Goal: Check status: Check status

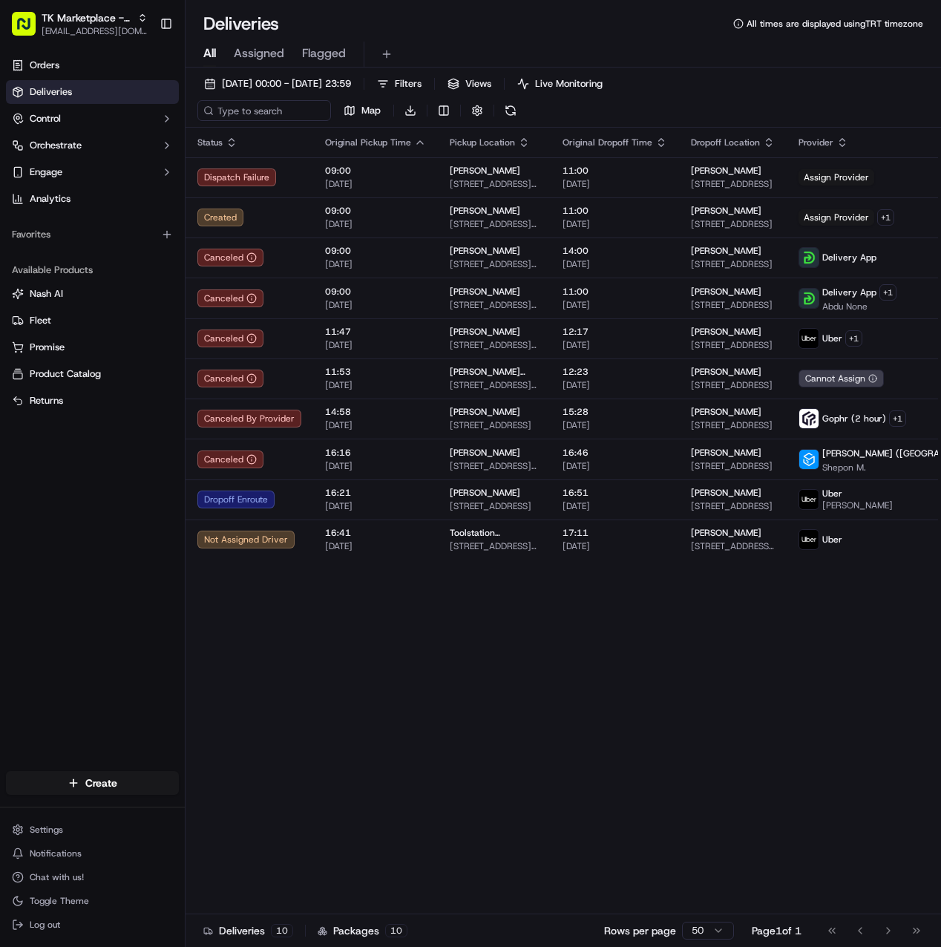
click at [53, 96] on span "Deliveries" at bounding box center [51, 91] width 42 height 13
click at [509, 113] on button at bounding box center [510, 110] width 21 height 21
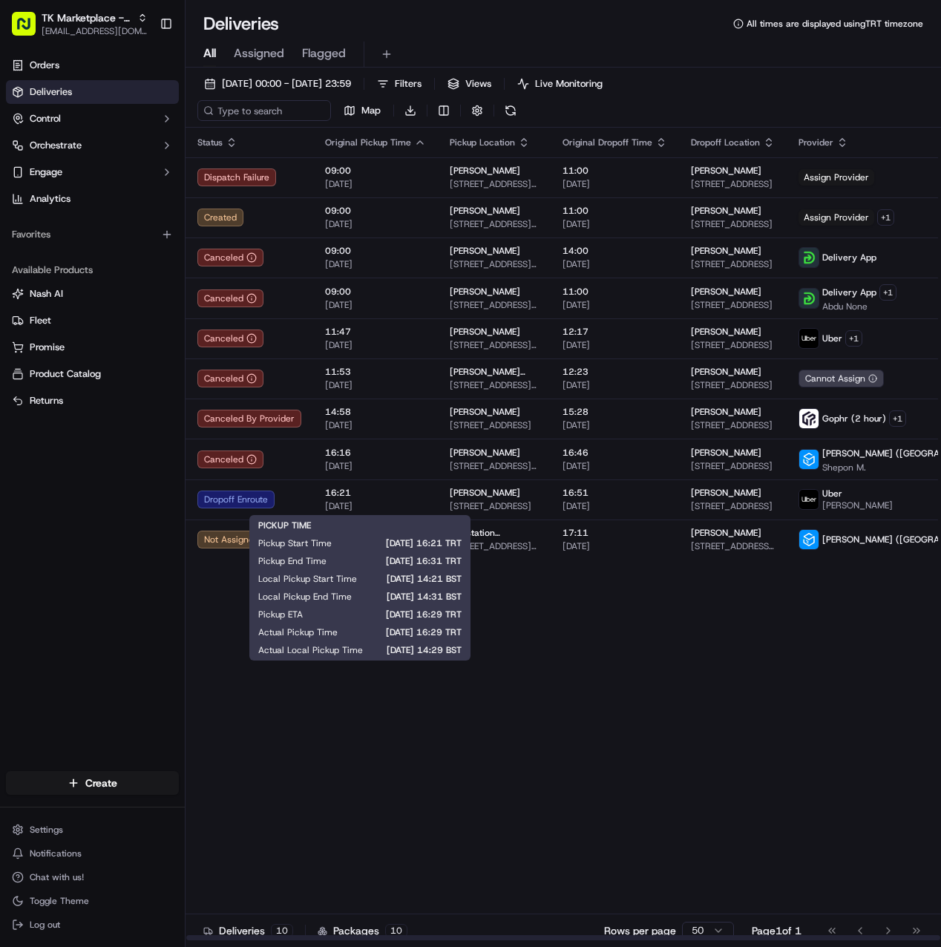
click at [813, 646] on div "Status Original Pickup Time Pickup Location Original Dropoff Time Dropoff Locat…" at bounding box center [633, 534] width 894 height 813
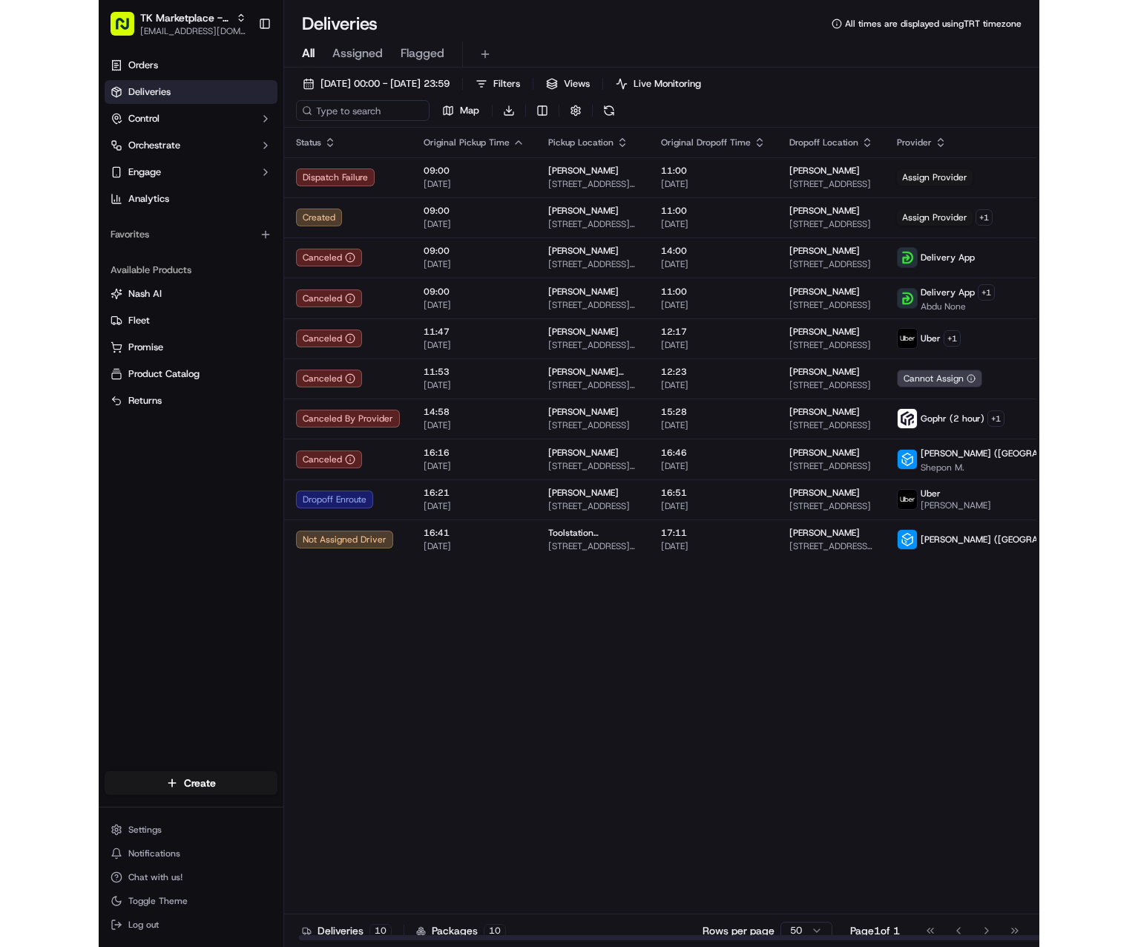
scroll to position [0, 14]
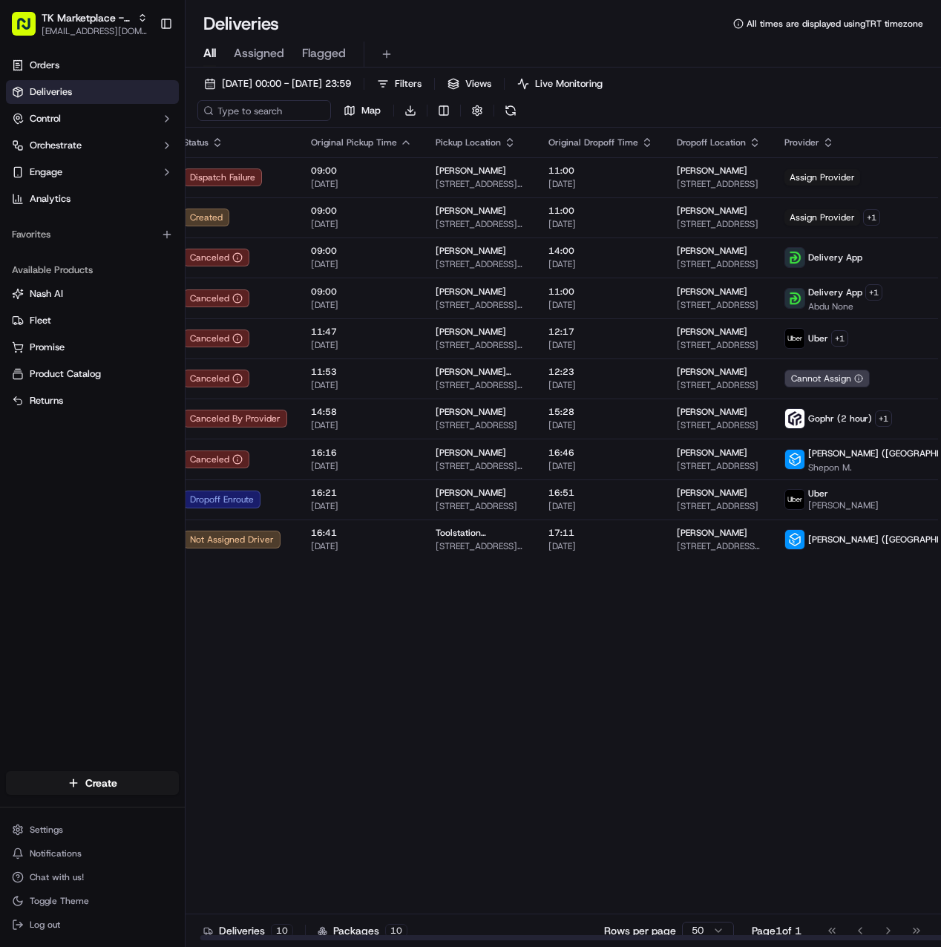
drag, startPoint x: 474, startPoint y: 937, endPoint x: 755, endPoint y: 933, distance: 280.6
click at [755, 933] on div "Status Original Pickup Time Pickup Location Original Dropoff Time Dropoff Locat…" at bounding box center [564, 552] width 756 height 849
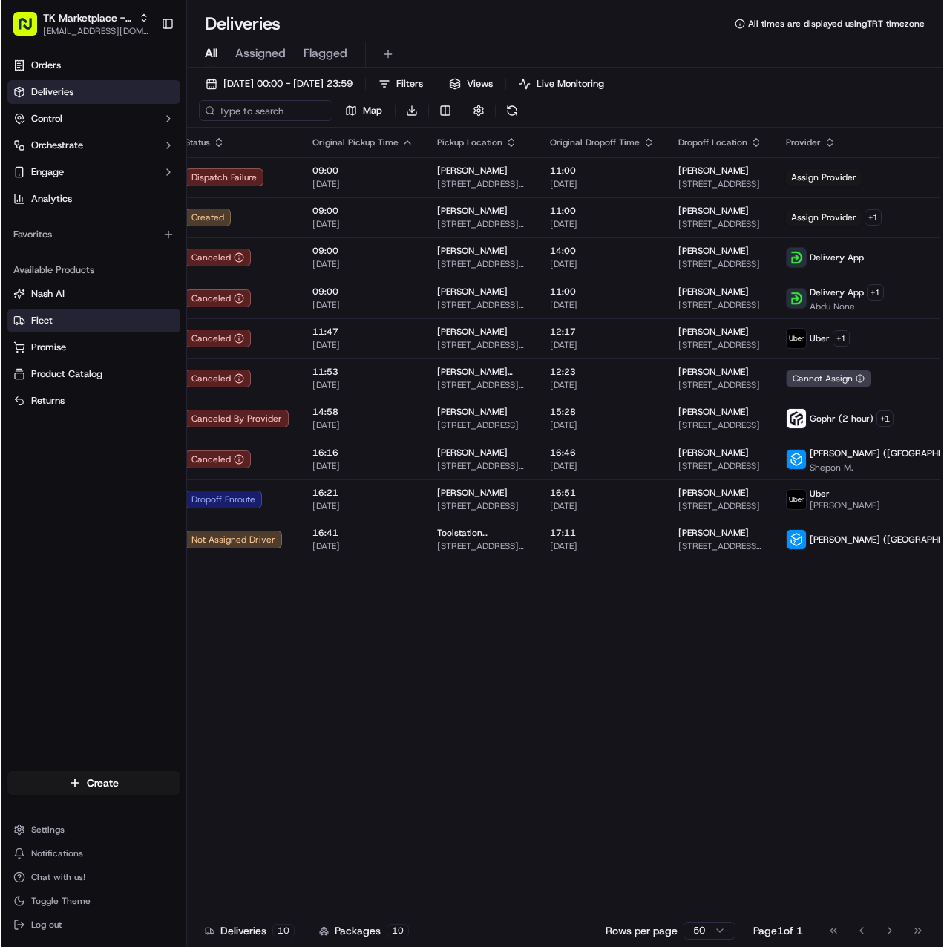
scroll to position [0, 0]
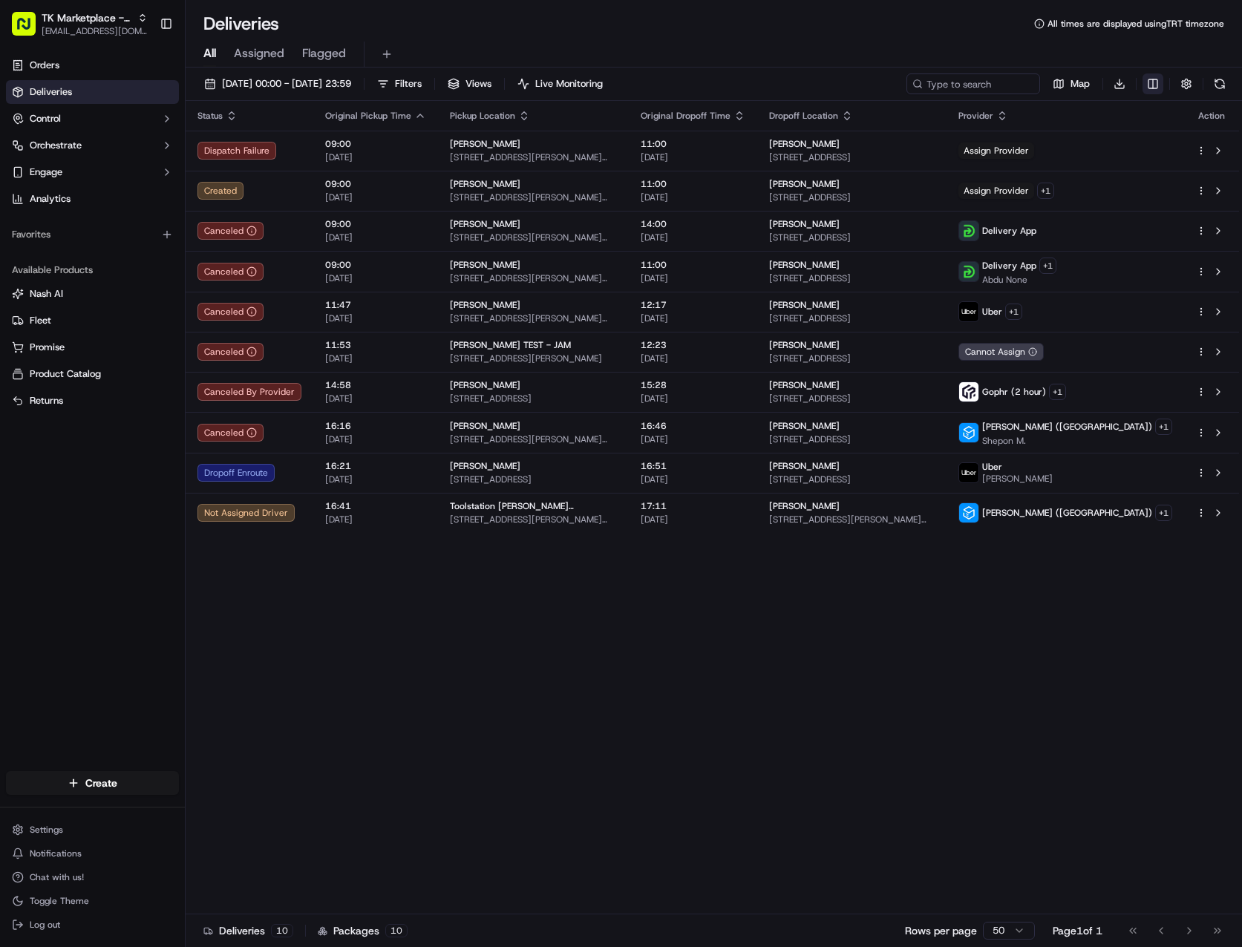
click at [940, 82] on html "TK Marketplace - TKD timucin.kabak@hackandcraft.com Toggle Sidebar Orders Deliv…" at bounding box center [621, 473] width 1242 height 947
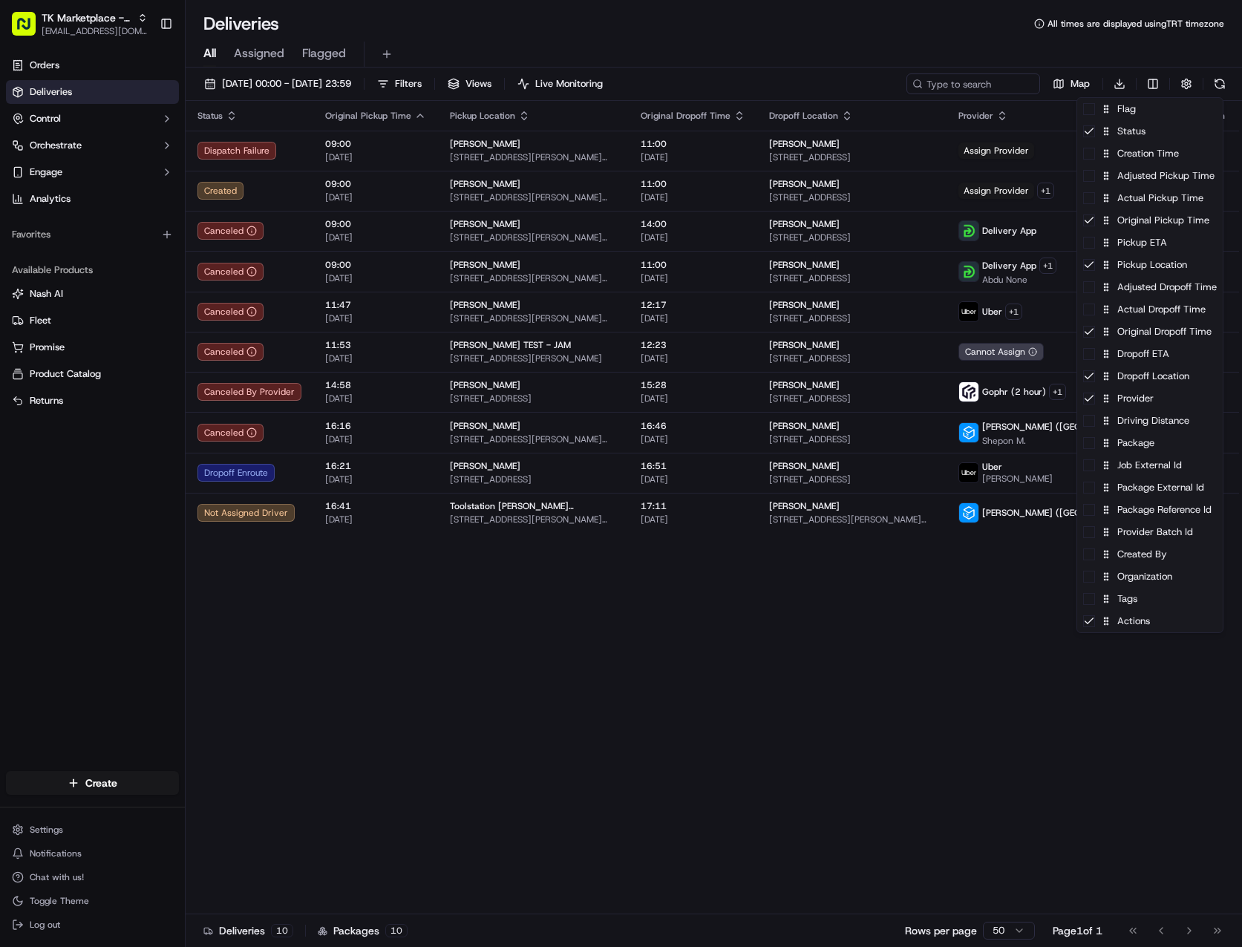
drag, startPoint x: 980, startPoint y: 597, endPoint x: 996, endPoint y: 556, distance: 44.4
click at [940, 598] on html "TK Marketplace - TKD timucin.kabak@hackandcraft.com Toggle Sidebar Orders Deliv…" at bounding box center [621, 473] width 1242 height 947
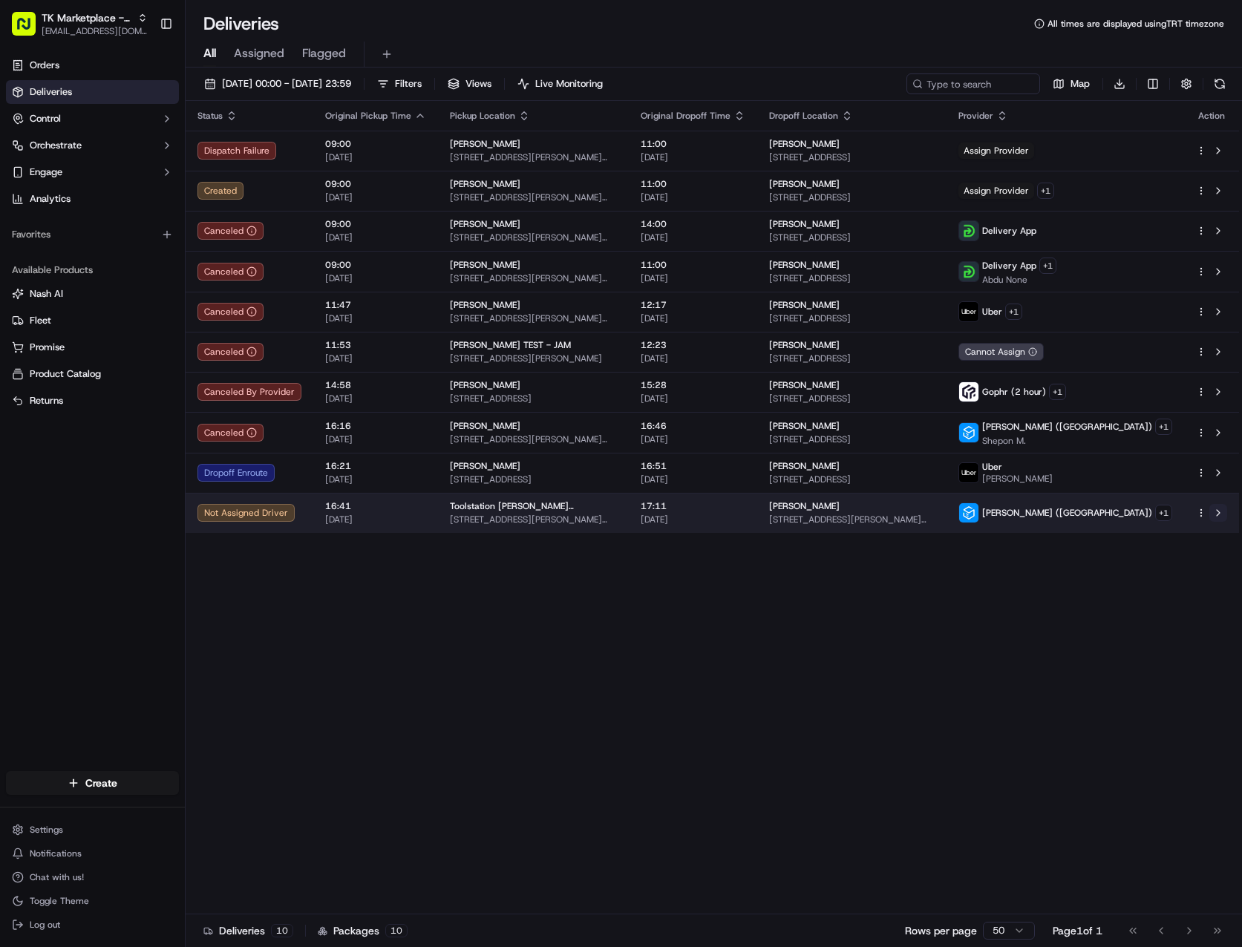
click at [940, 510] on button at bounding box center [1218, 513] width 18 height 18
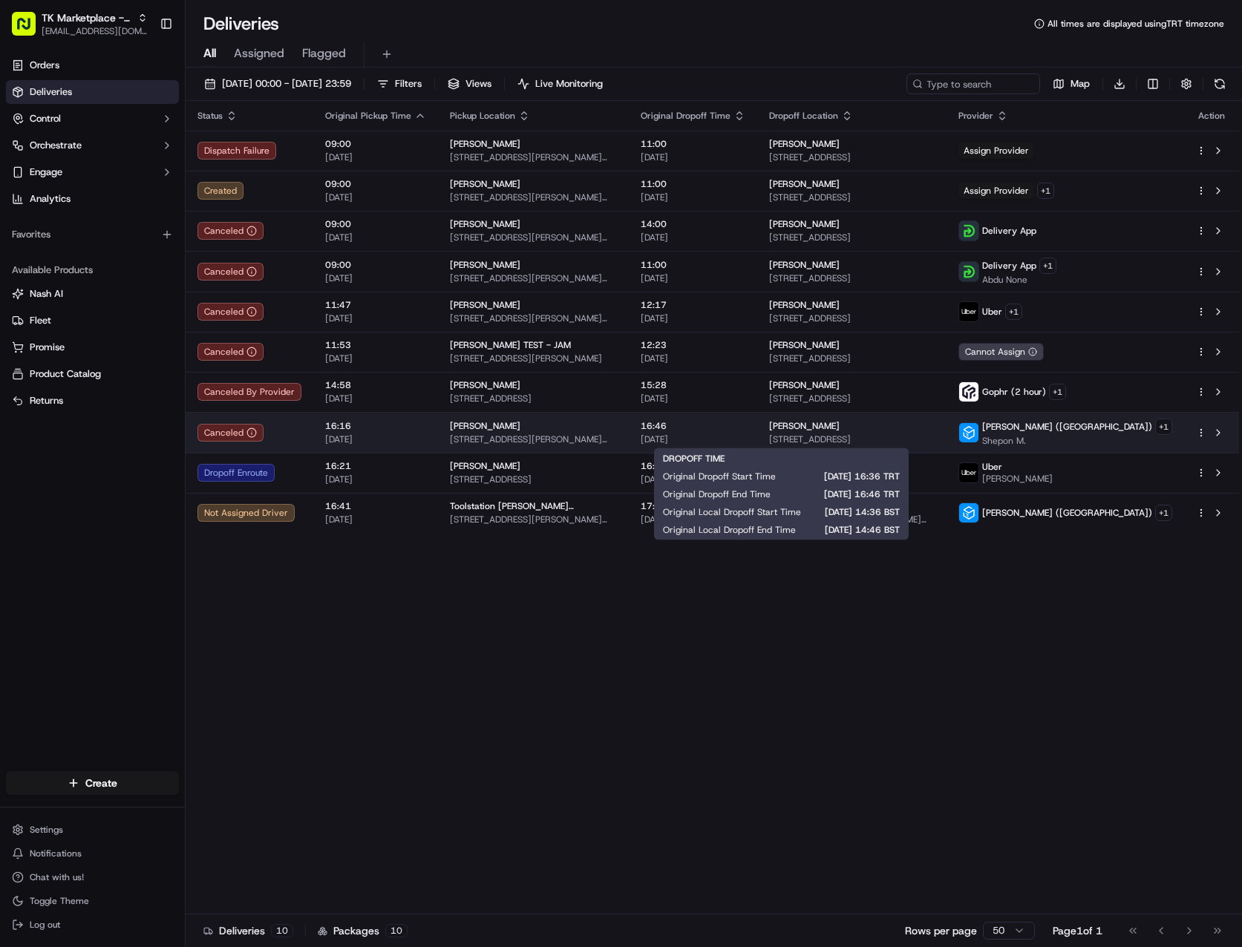
click at [745, 433] on span "[DATE]" at bounding box center [692, 439] width 105 height 12
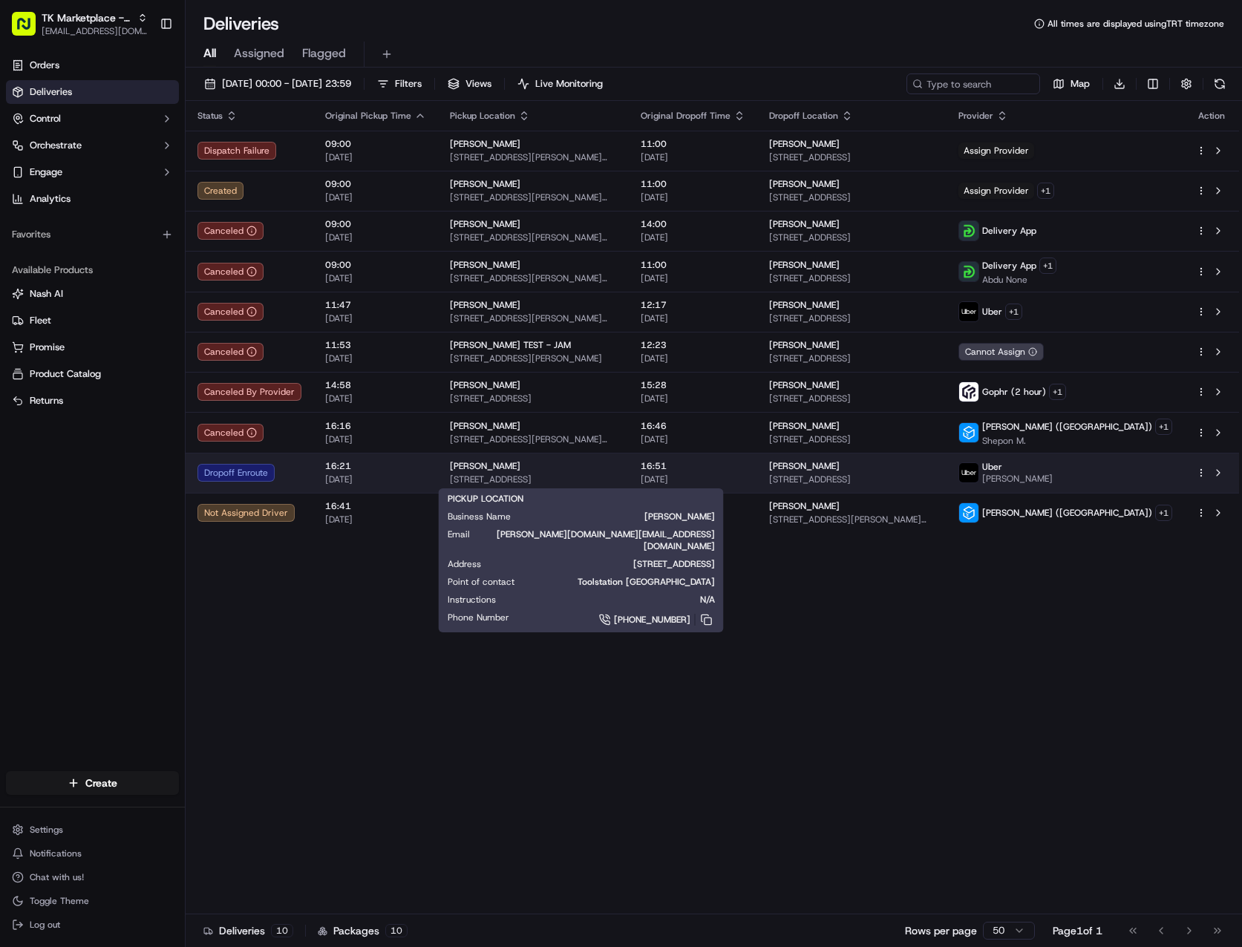
click at [590, 480] on span "Unit 1, Brunswick Park Industrial Estate, Brunswick Way, Toolstation New Southg…" at bounding box center [533, 479] width 167 height 12
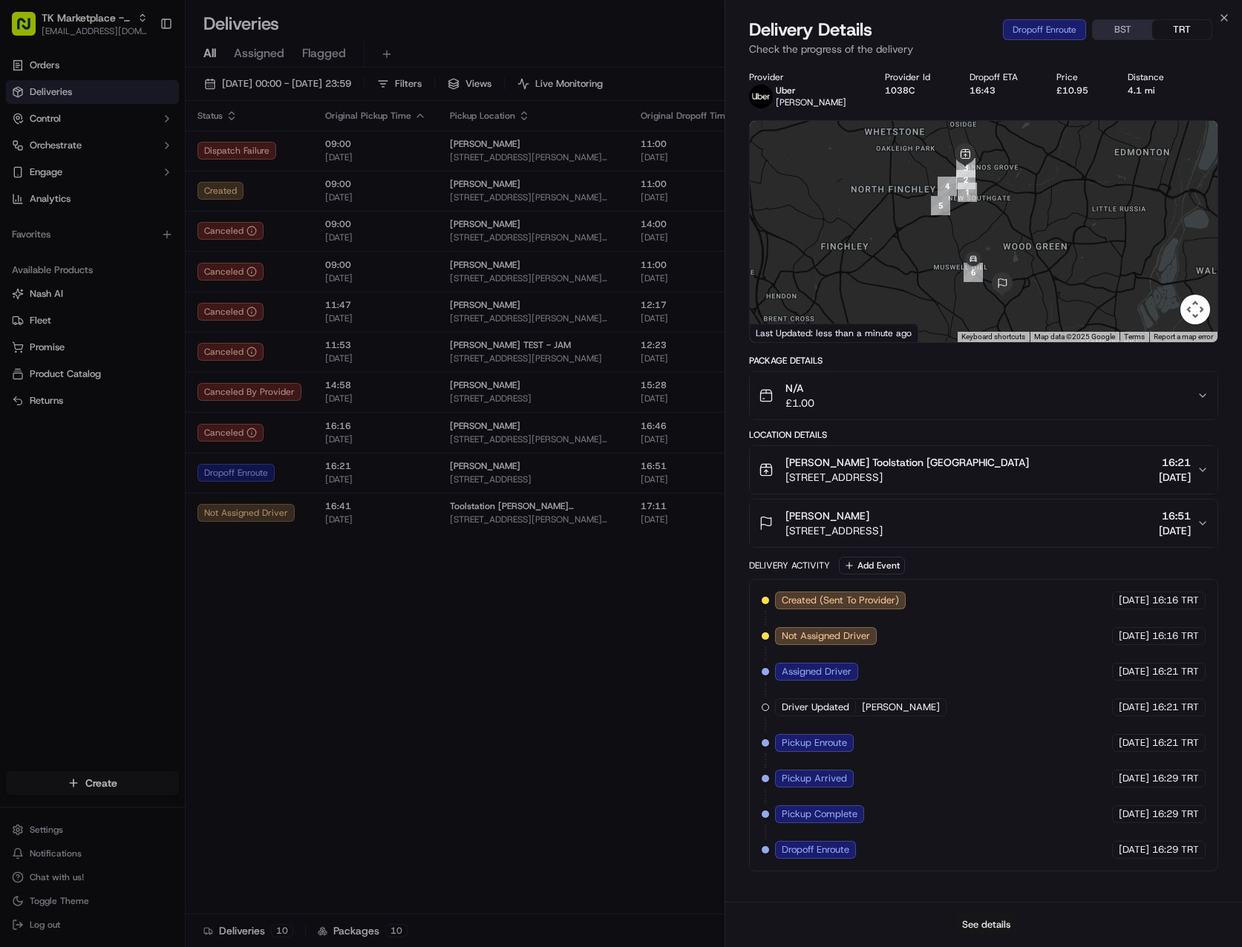
click at [940, 925] on button "See details" at bounding box center [986, 924] width 62 height 21
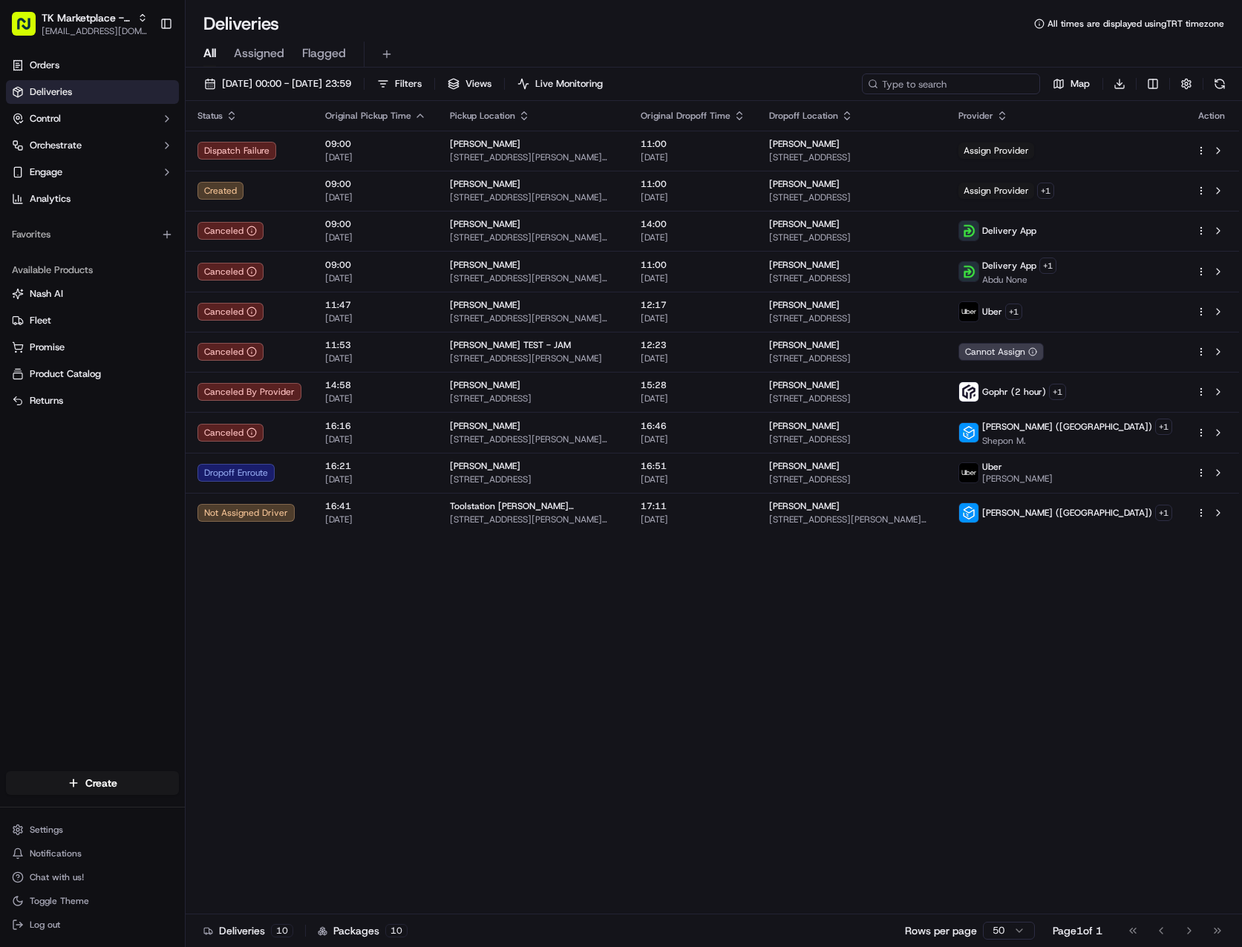
click at [940, 81] on input at bounding box center [951, 83] width 178 height 21
paste input "TK5072920"
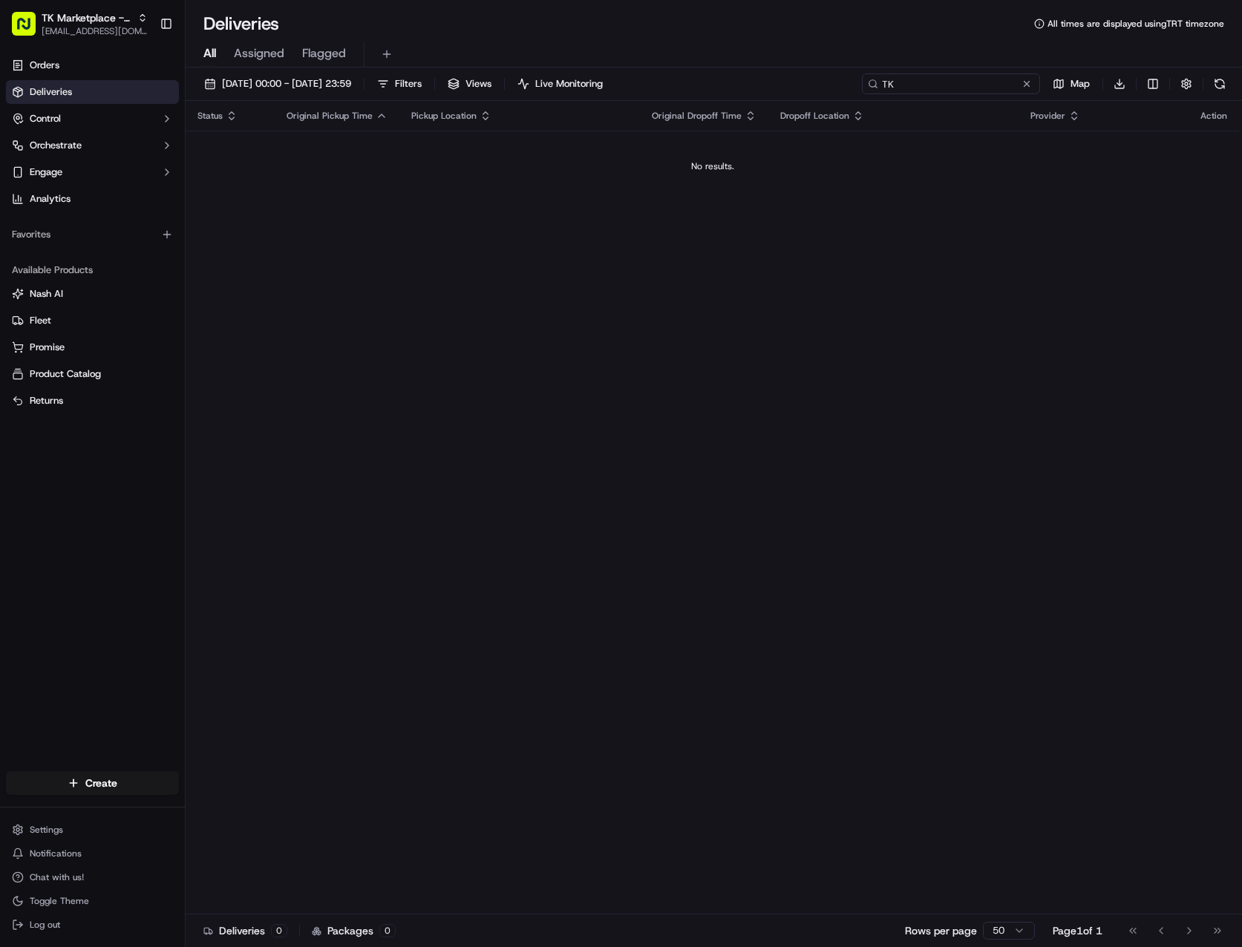
type input "T"
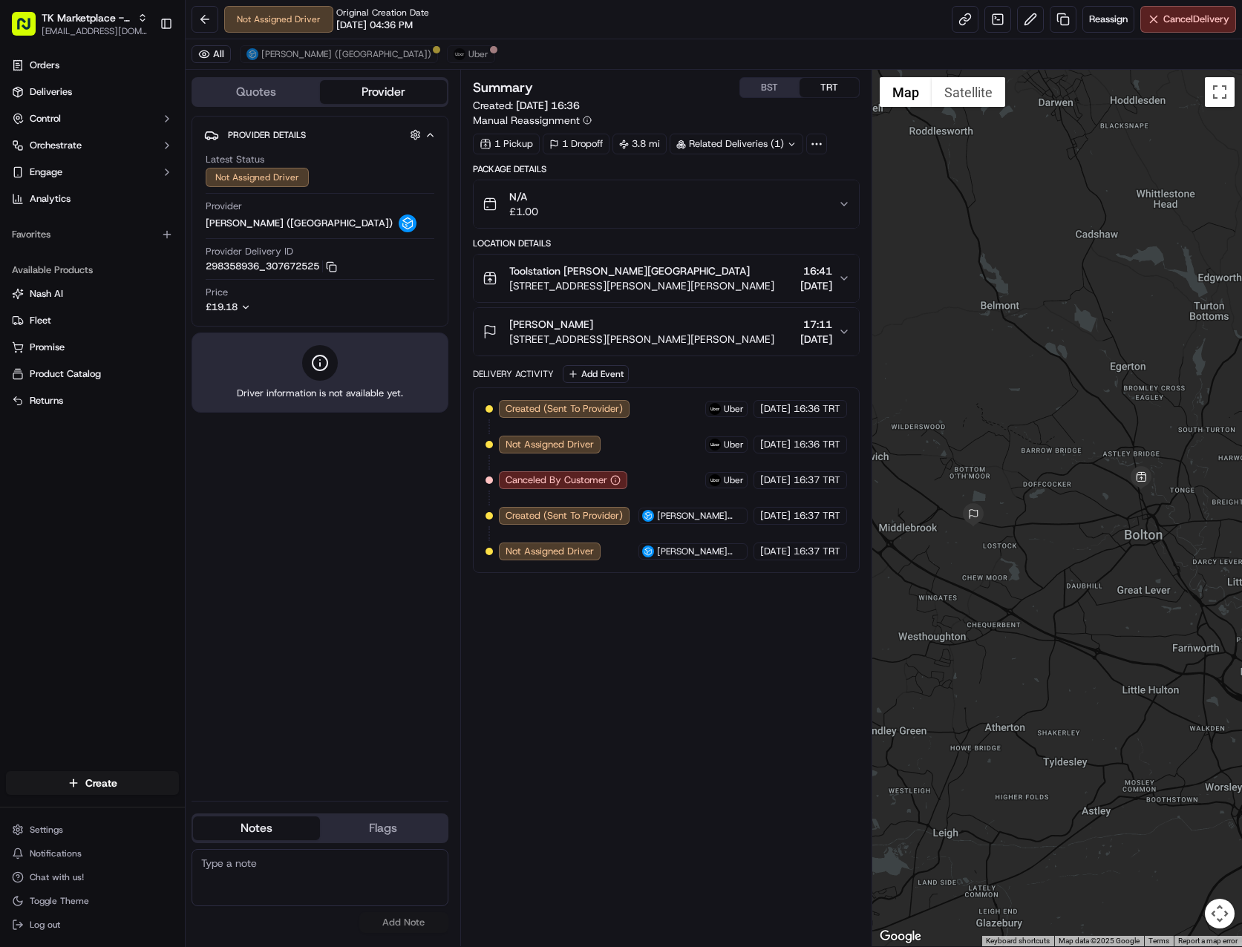
click at [680, 284] on span "Unit 1 Howard Street, Bolton, BL1 8HS, GB" at bounding box center [641, 285] width 265 height 15
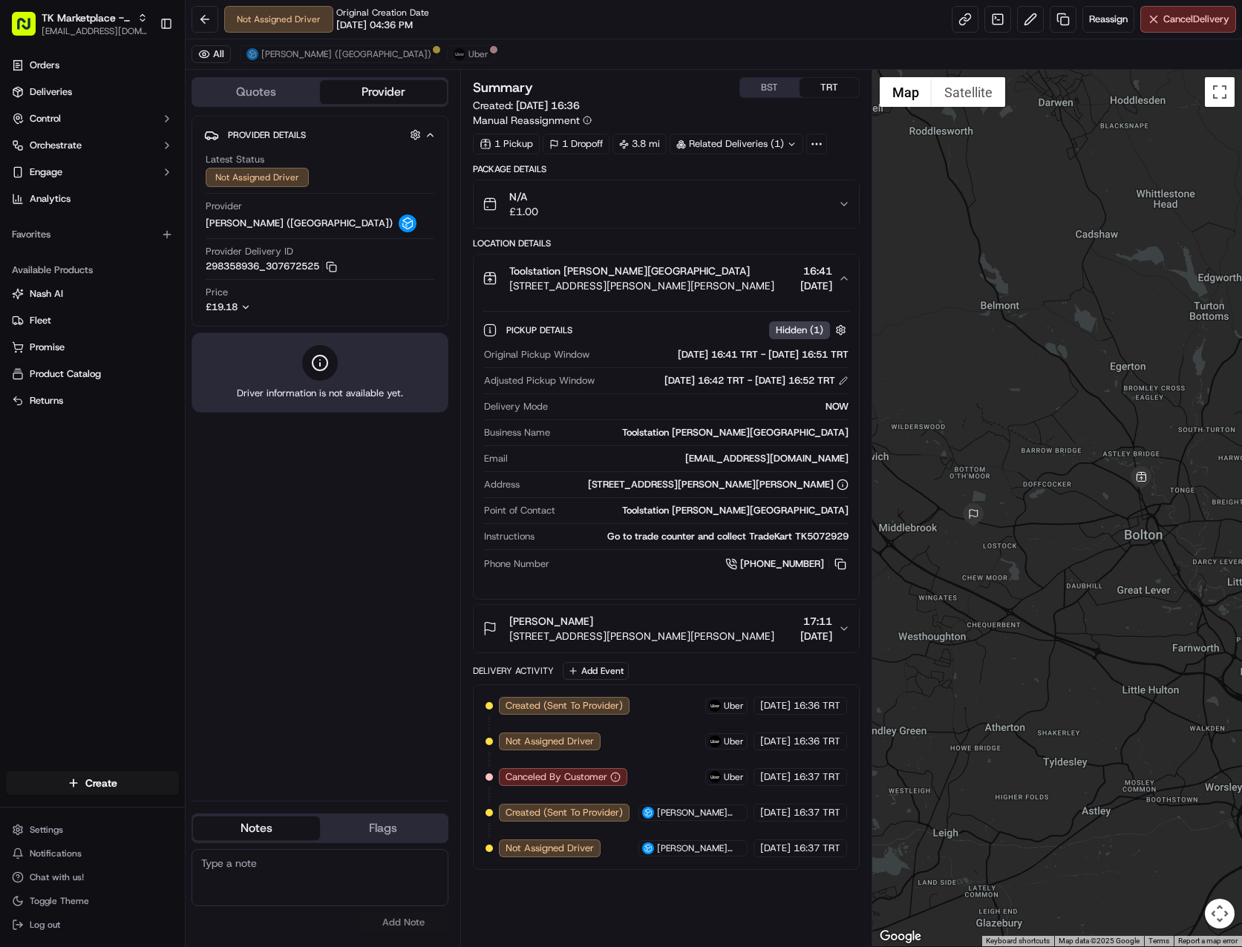
click at [680, 284] on span "[STREET_ADDRESS][PERSON_NAME][PERSON_NAME]" at bounding box center [641, 285] width 265 height 15
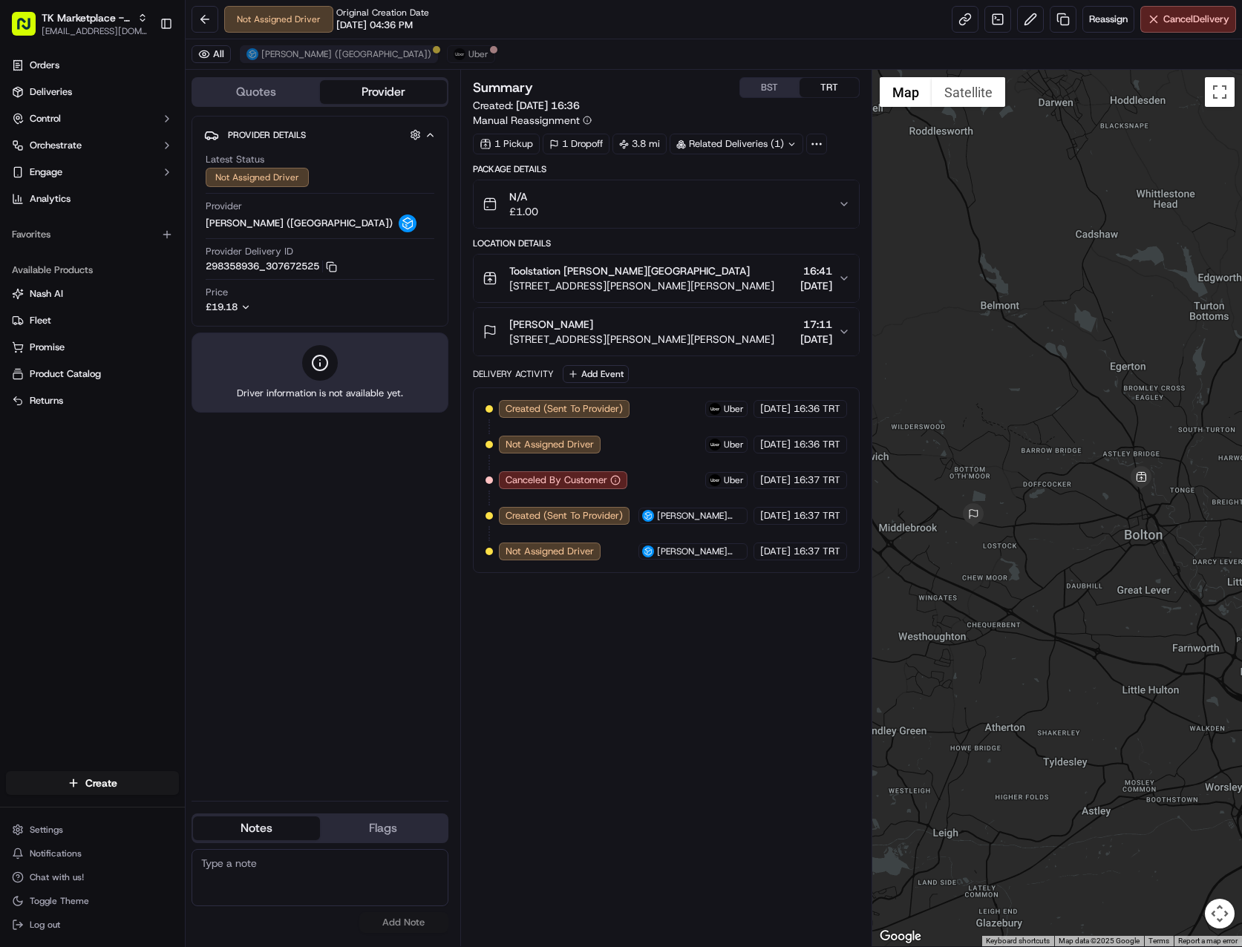
click at [270, 47] on button "[PERSON_NAME] ([GEOGRAPHIC_DATA])" at bounding box center [339, 54] width 198 height 18
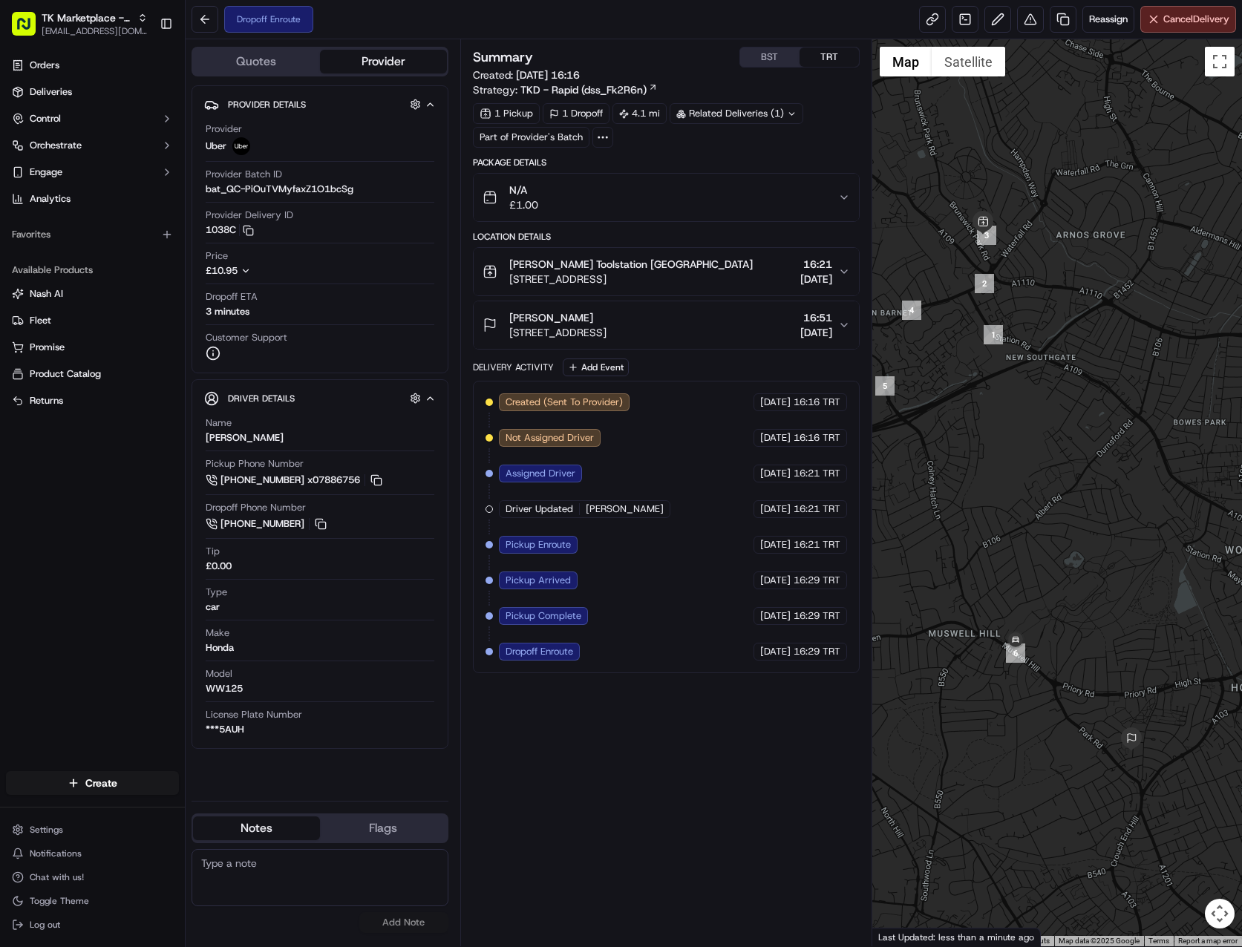
click at [647, 206] on div "N/A £1.00" at bounding box center [659, 198] width 355 height 30
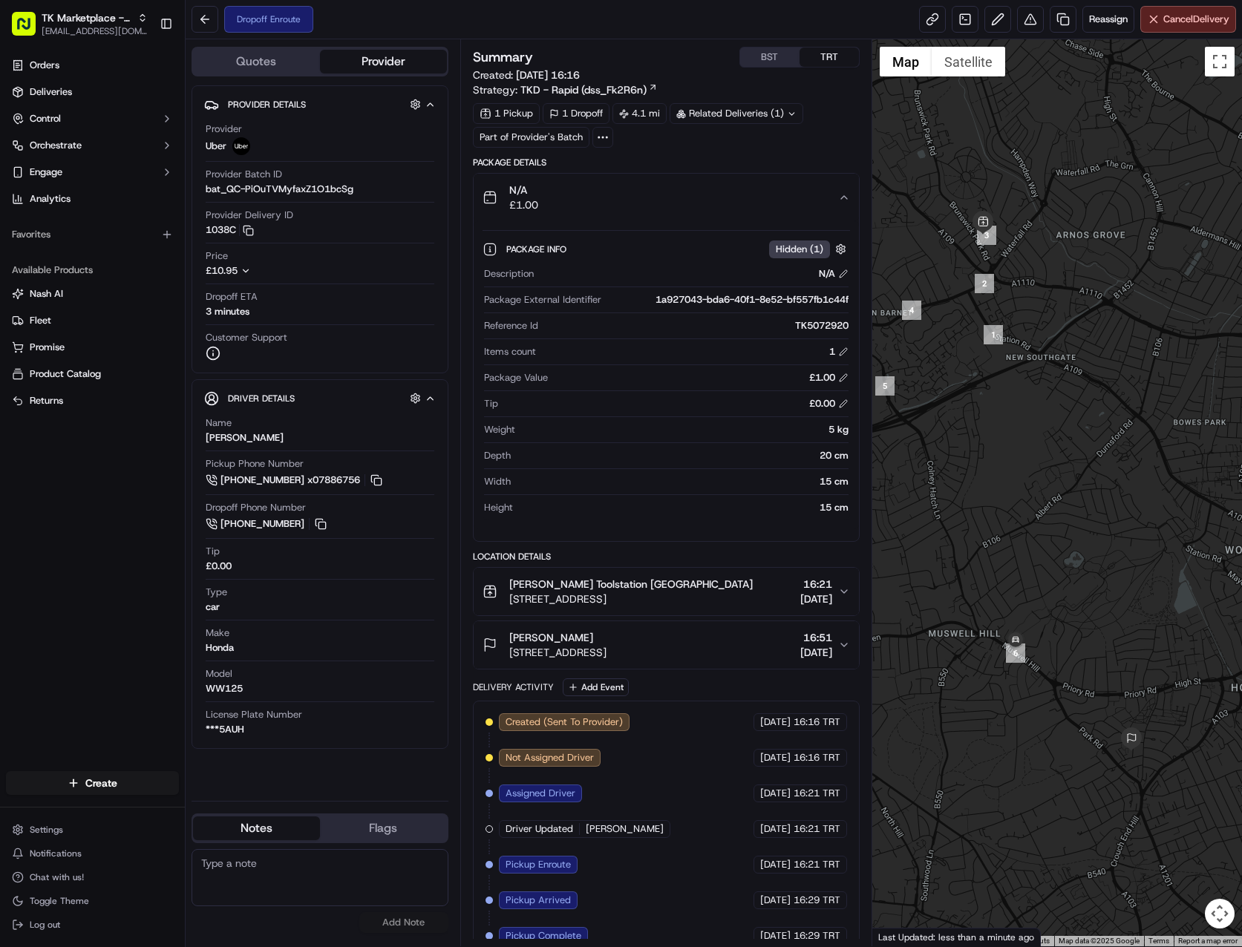
click at [841, 327] on div "TK5072920" at bounding box center [696, 325] width 304 height 13
copy div "TK5072920"
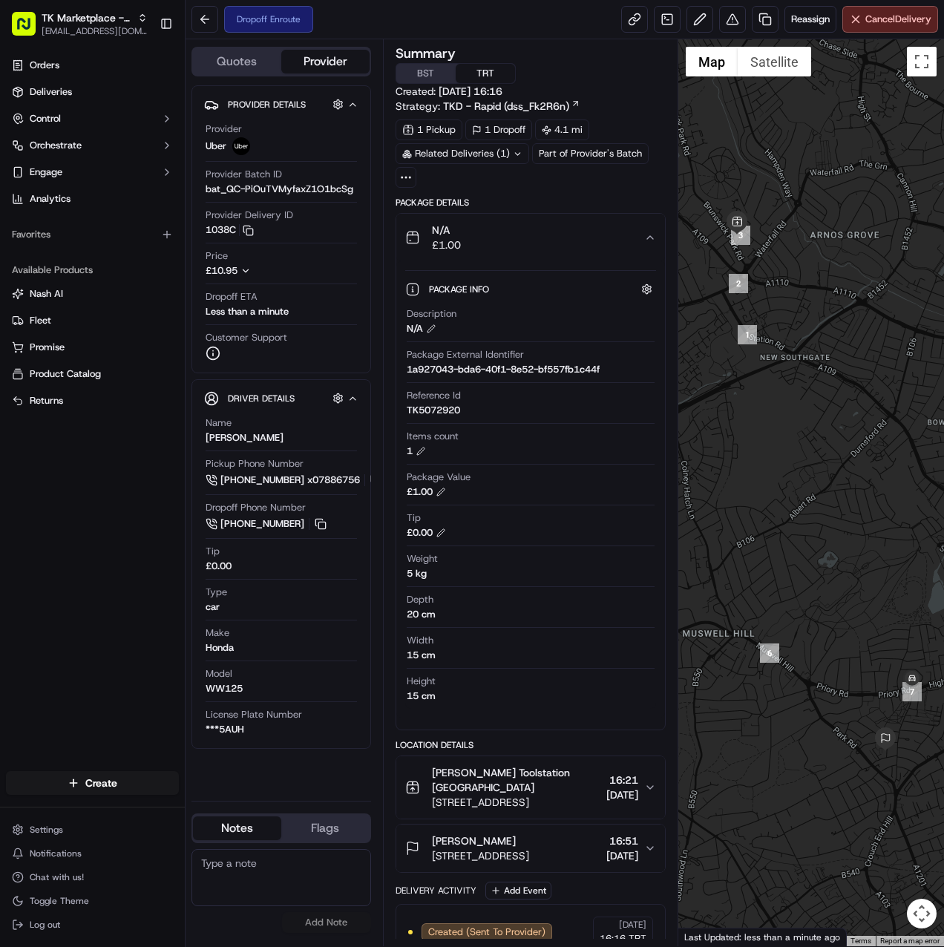
scroll to position [364, 0]
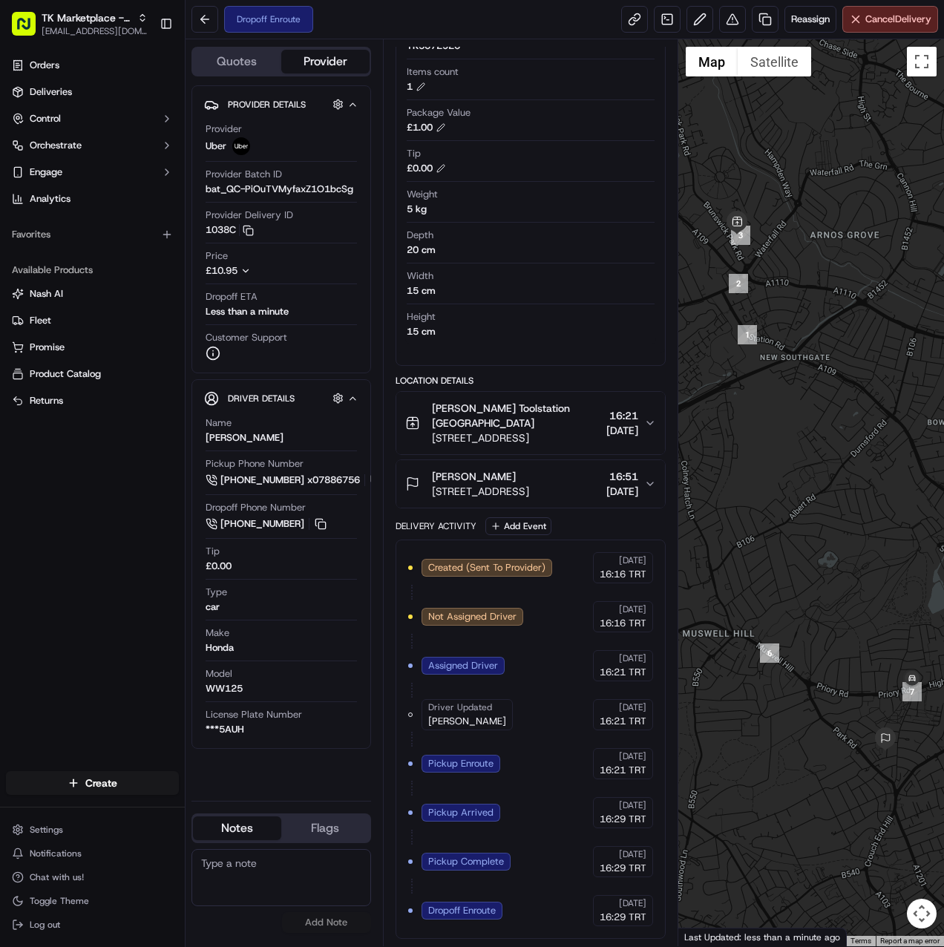
click at [542, 904] on div "Created (Sent To Provider) Uber 19/09/2025 16:16 TRT Not Assigned Driver Uber 1…" at bounding box center [531, 739] width 246 height 374
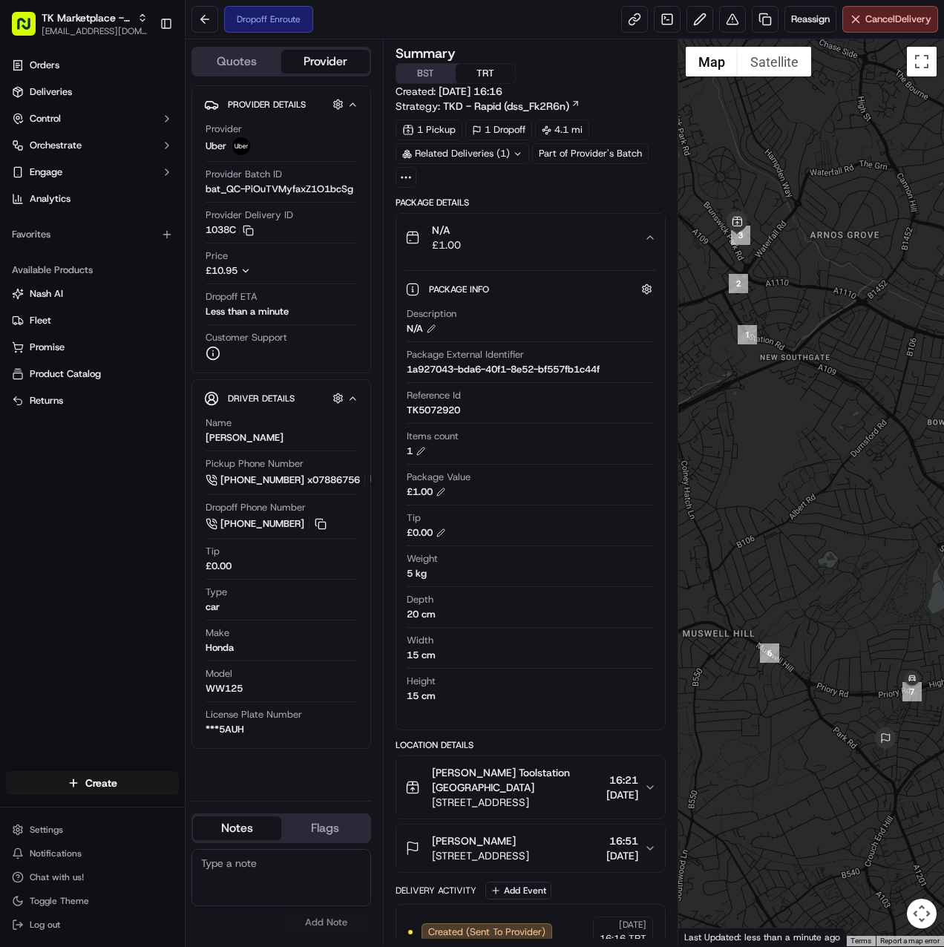
click at [585, 241] on div "N/A £1.00" at bounding box center [525, 238] width 240 height 30
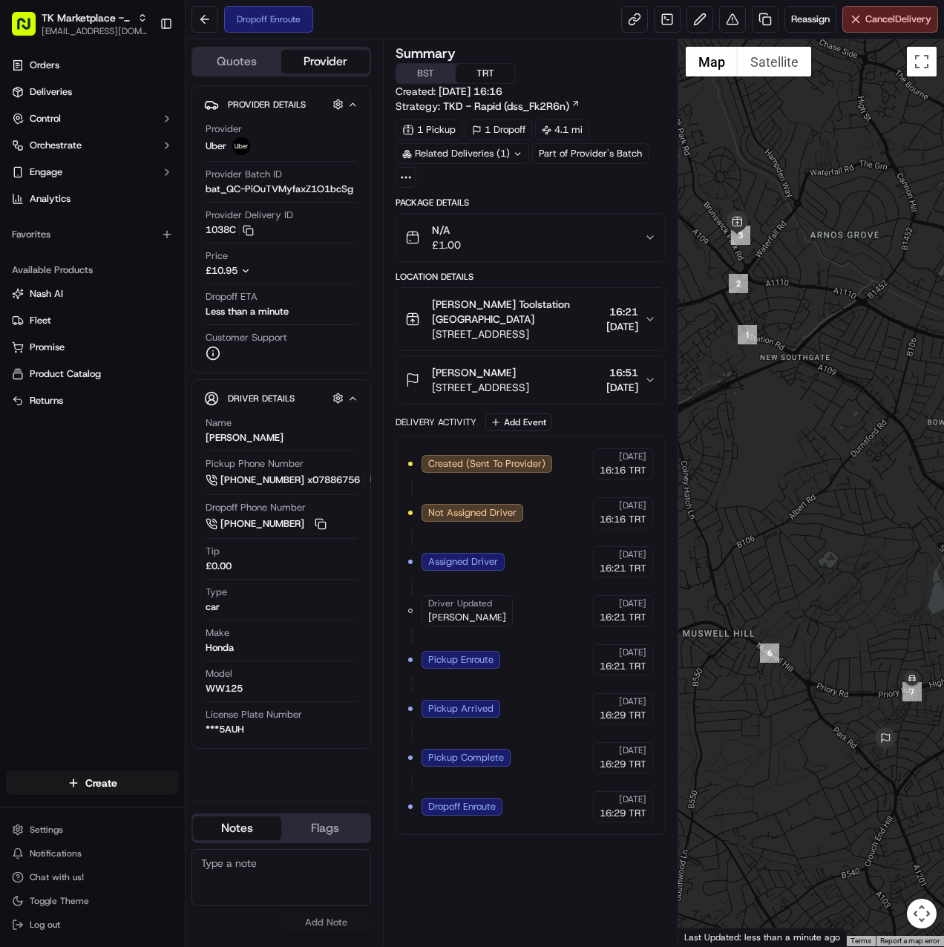
click at [570, 327] on div "MP Moran Kilburn Toolstation New Southgate Unit 1, Brunswick Park Industrial Es…" at bounding box center [525, 319] width 240 height 45
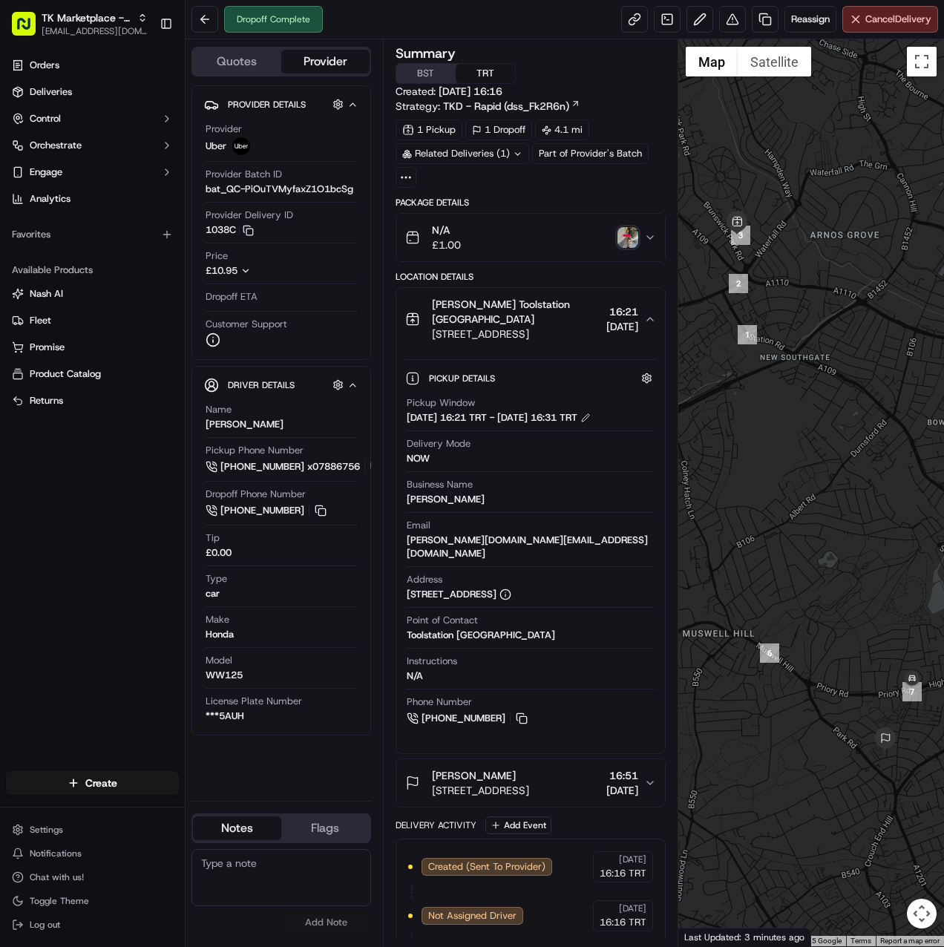
click at [658, 233] on button "N/A £1.00" at bounding box center [530, 237] width 269 height 47
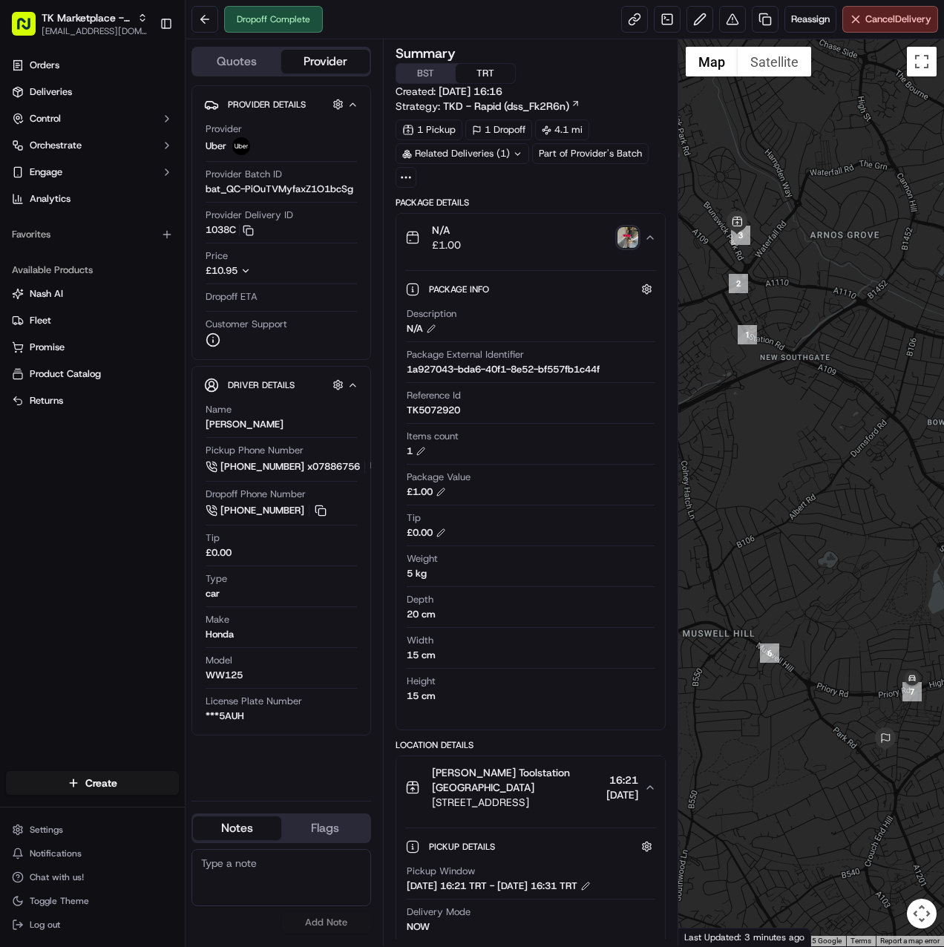
scroll to position [31, 0]
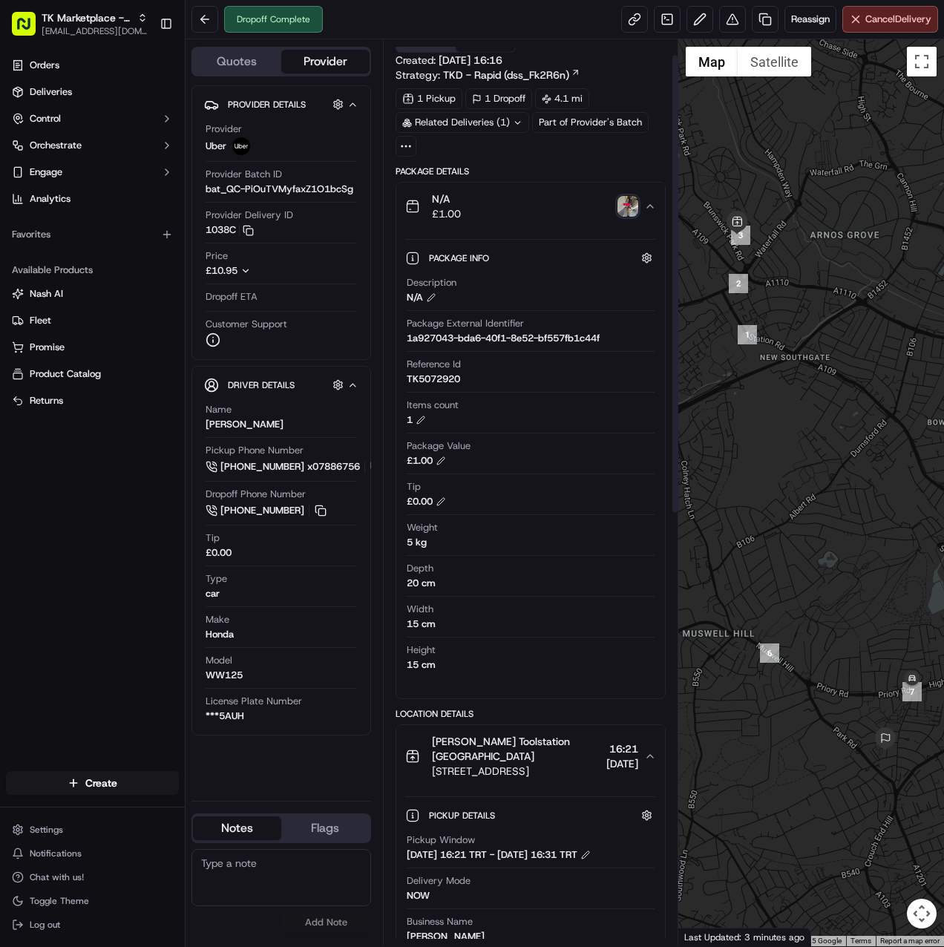
click at [629, 201] on img "button" at bounding box center [627, 206] width 21 height 21
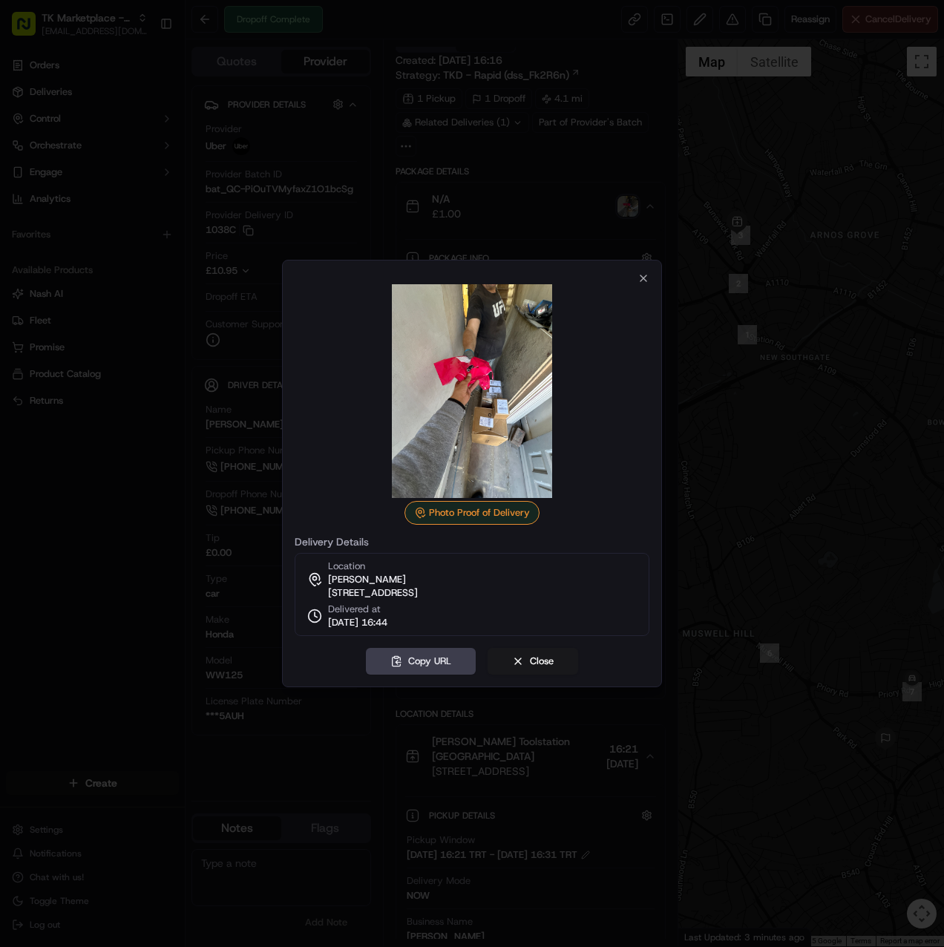
click at [485, 417] on img at bounding box center [472, 391] width 214 height 214
click at [487, 509] on div "Photo Proof of Delivery" at bounding box center [471, 513] width 135 height 24
click at [455, 393] on img at bounding box center [472, 391] width 214 height 214
click at [644, 275] on icon "button" at bounding box center [643, 278] width 6 height 6
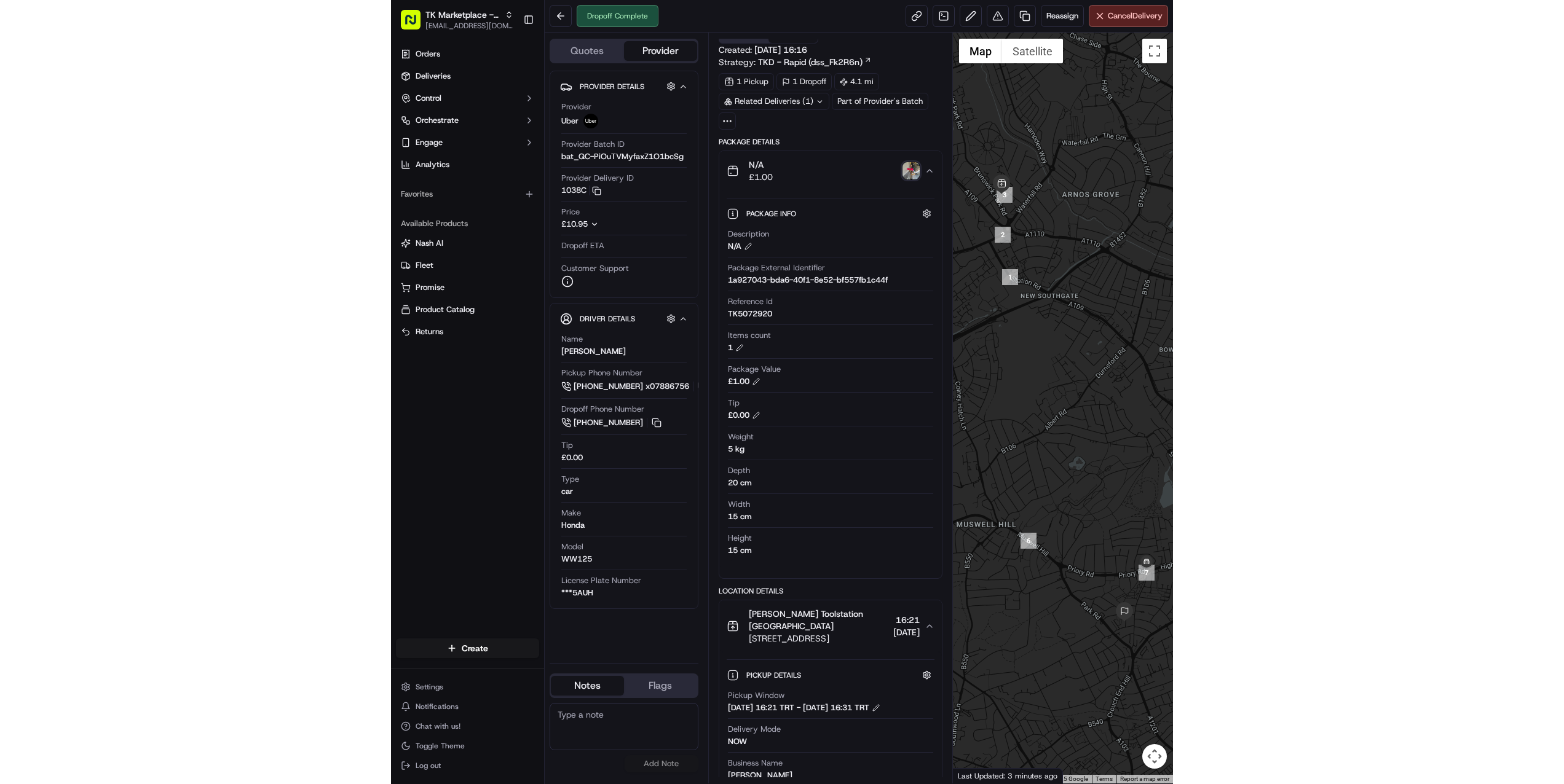
scroll to position [0, 0]
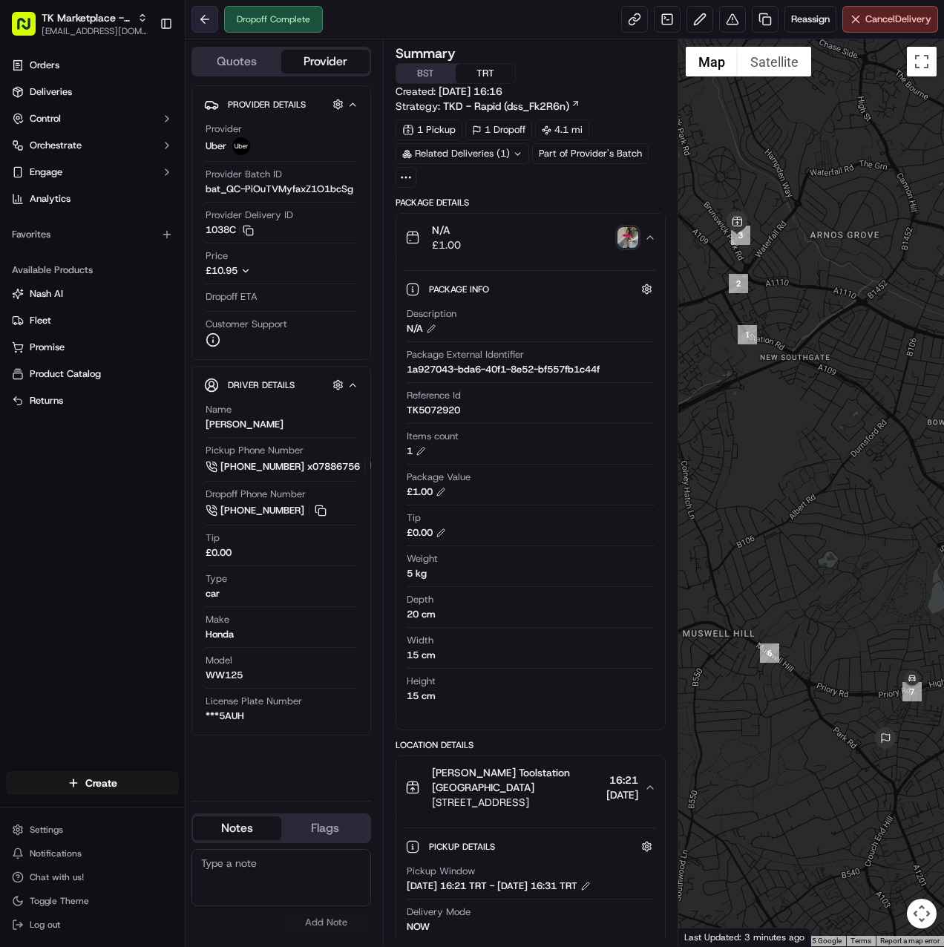
click at [200, 21] on button at bounding box center [204, 19] width 27 height 27
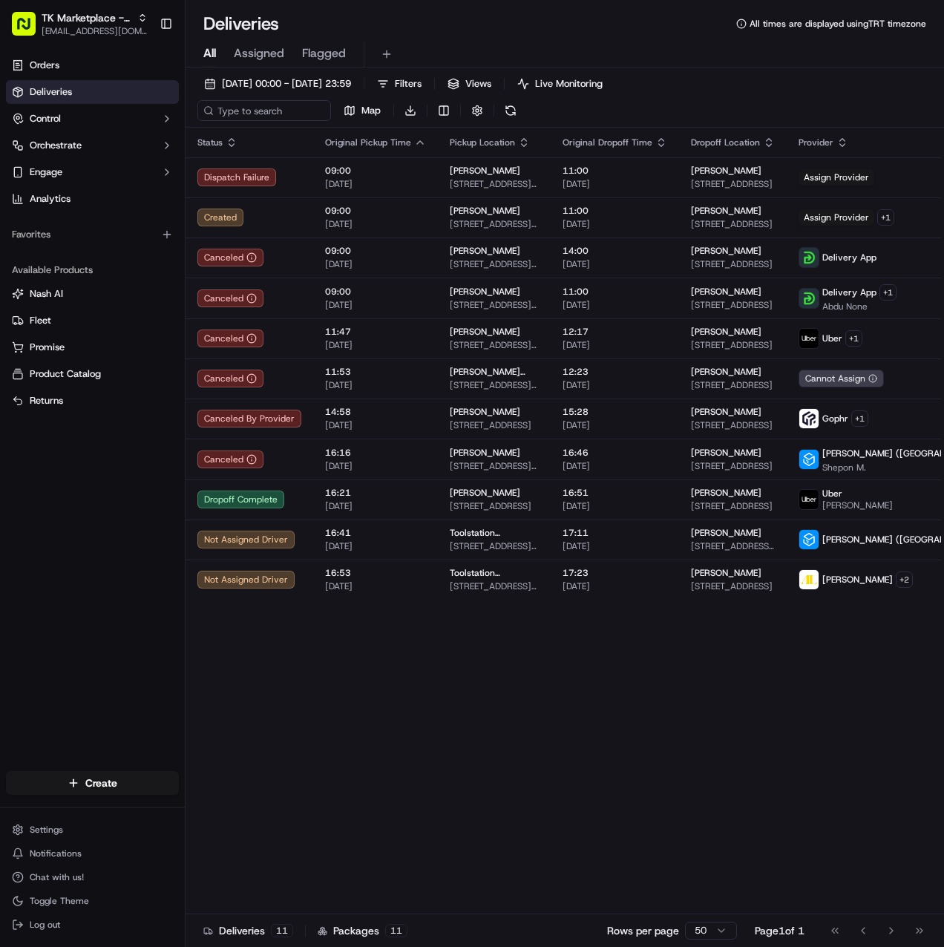
click at [566, 42] on div "All Assigned Flagged" at bounding box center [565, 55] width 758 height 26
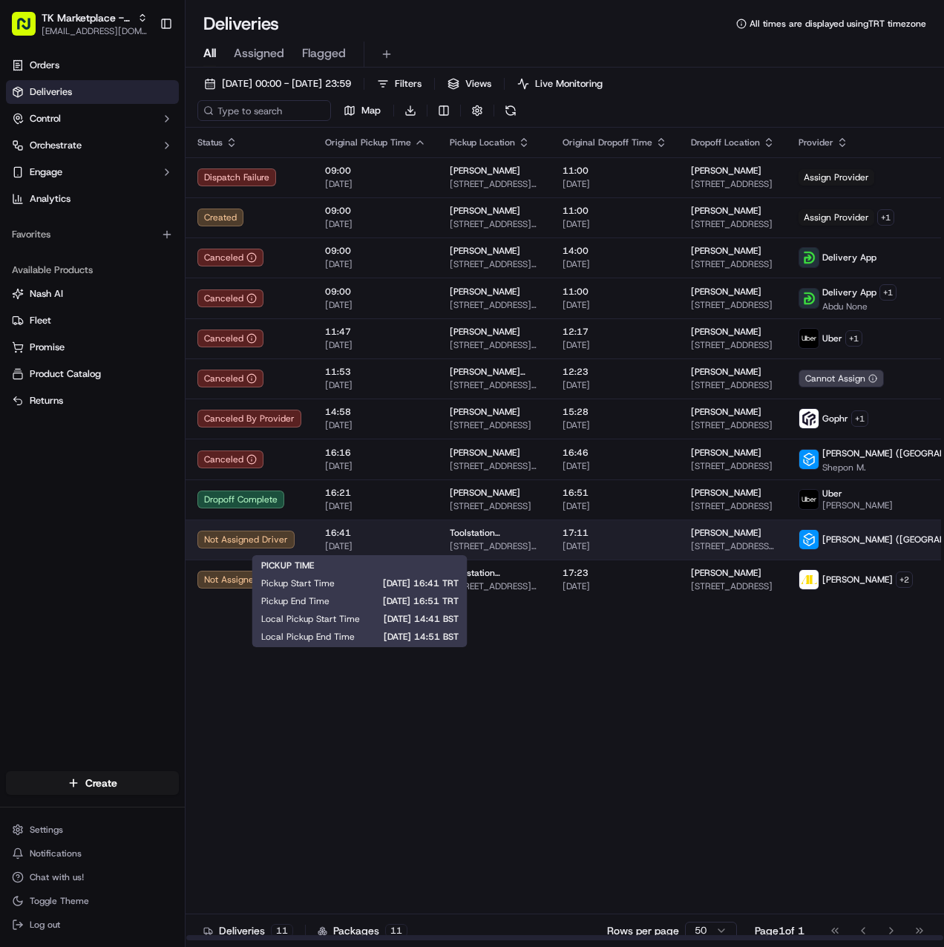
click at [390, 542] on span "[DATE]" at bounding box center [375, 546] width 101 height 12
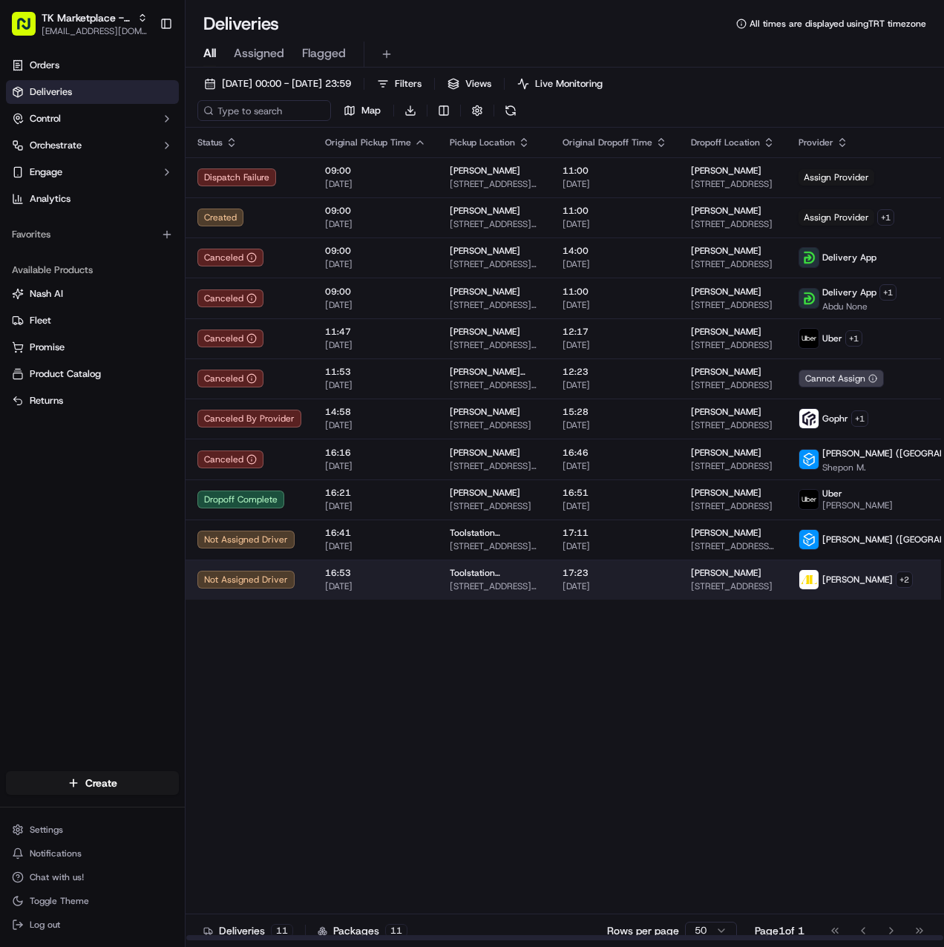
click at [372, 586] on span "[DATE]" at bounding box center [375, 586] width 101 height 12
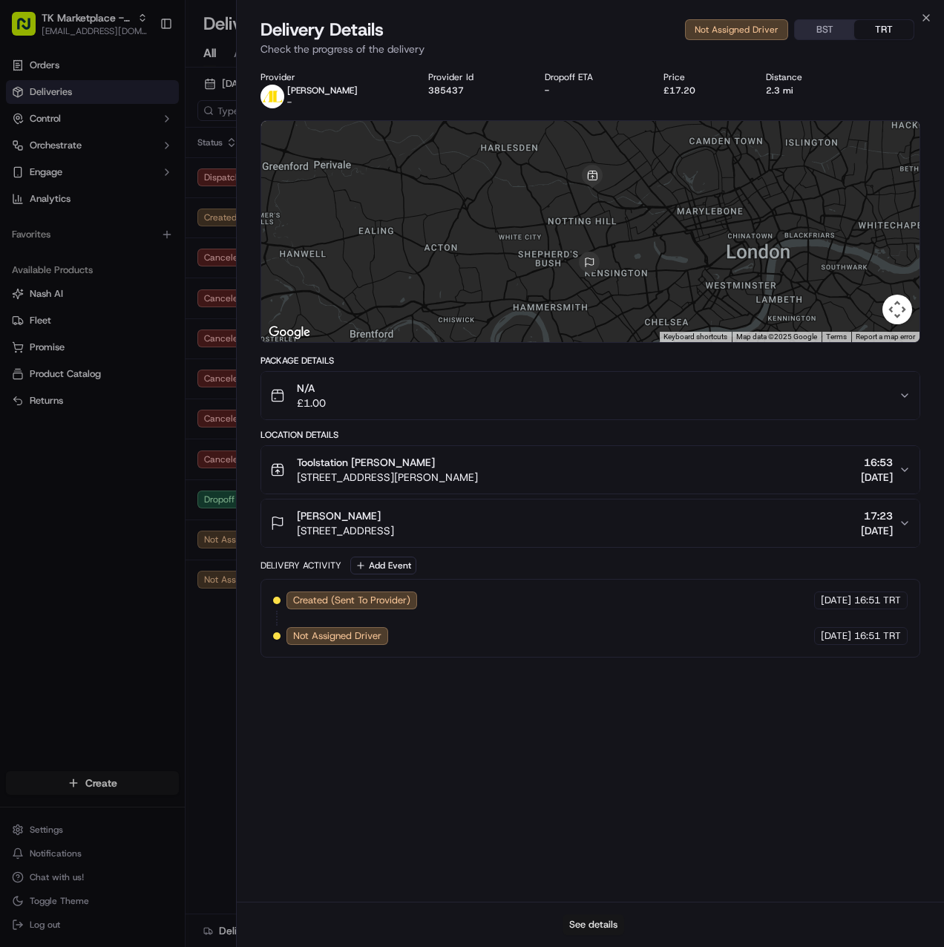
click at [605, 926] on button "See details" at bounding box center [594, 924] width 62 height 21
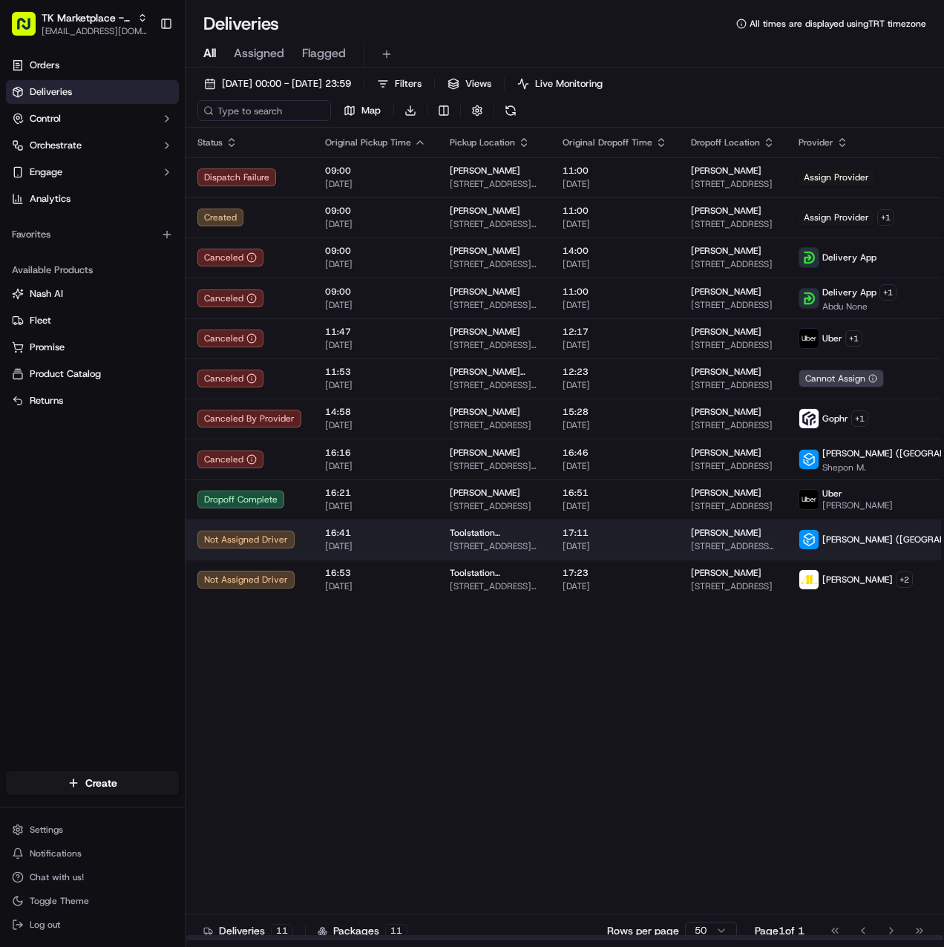
click at [406, 545] on span "[DATE]" at bounding box center [375, 546] width 101 height 12
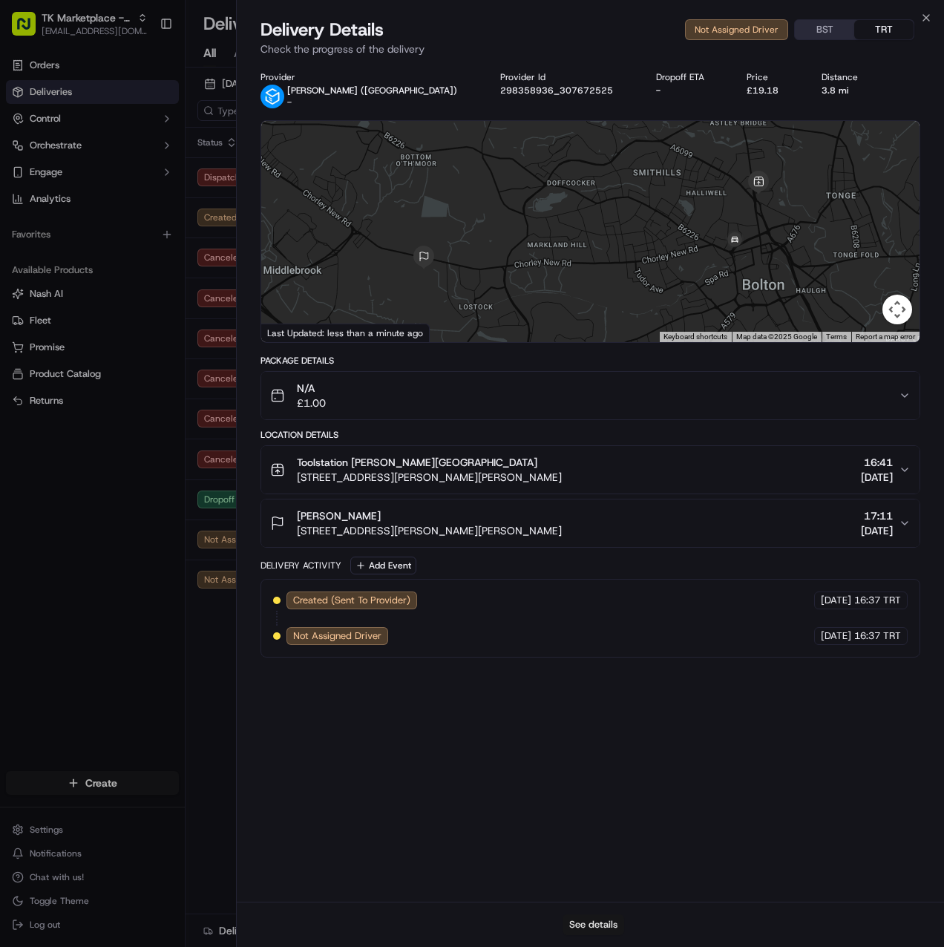
click at [597, 923] on button "See details" at bounding box center [594, 924] width 62 height 21
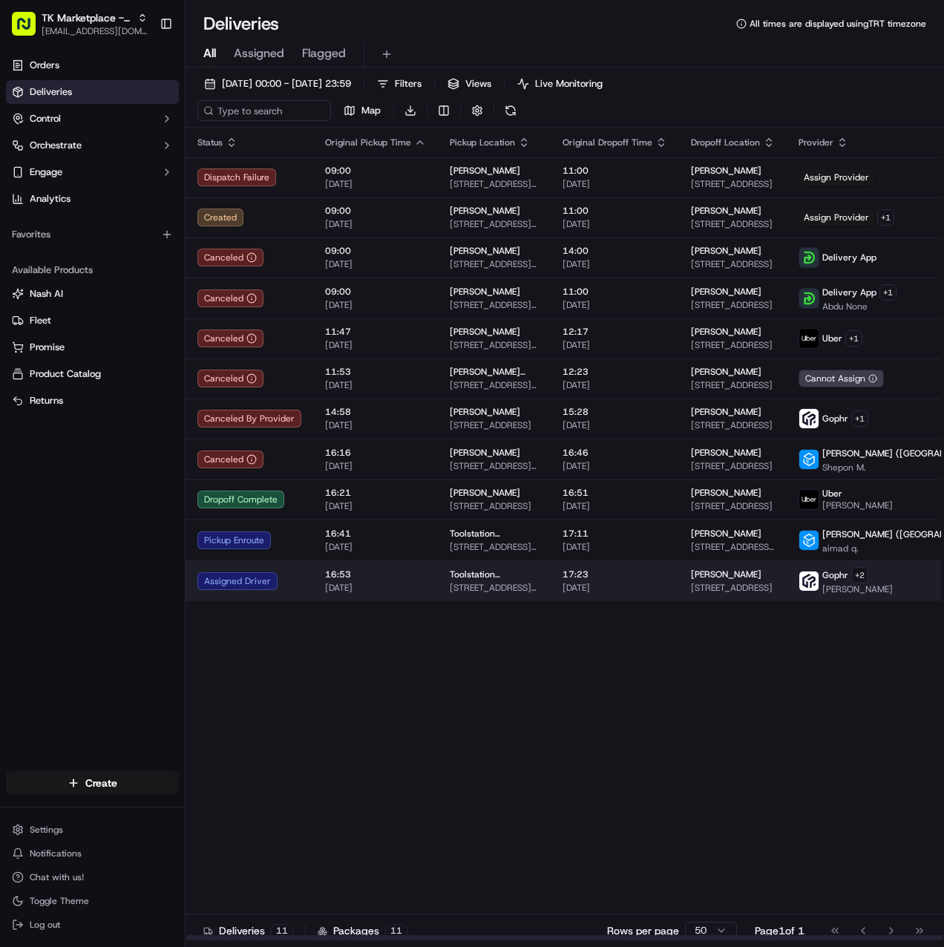
click at [517, 582] on span "[STREET_ADDRESS][PERSON_NAME]" at bounding box center [494, 588] width 89 height 12
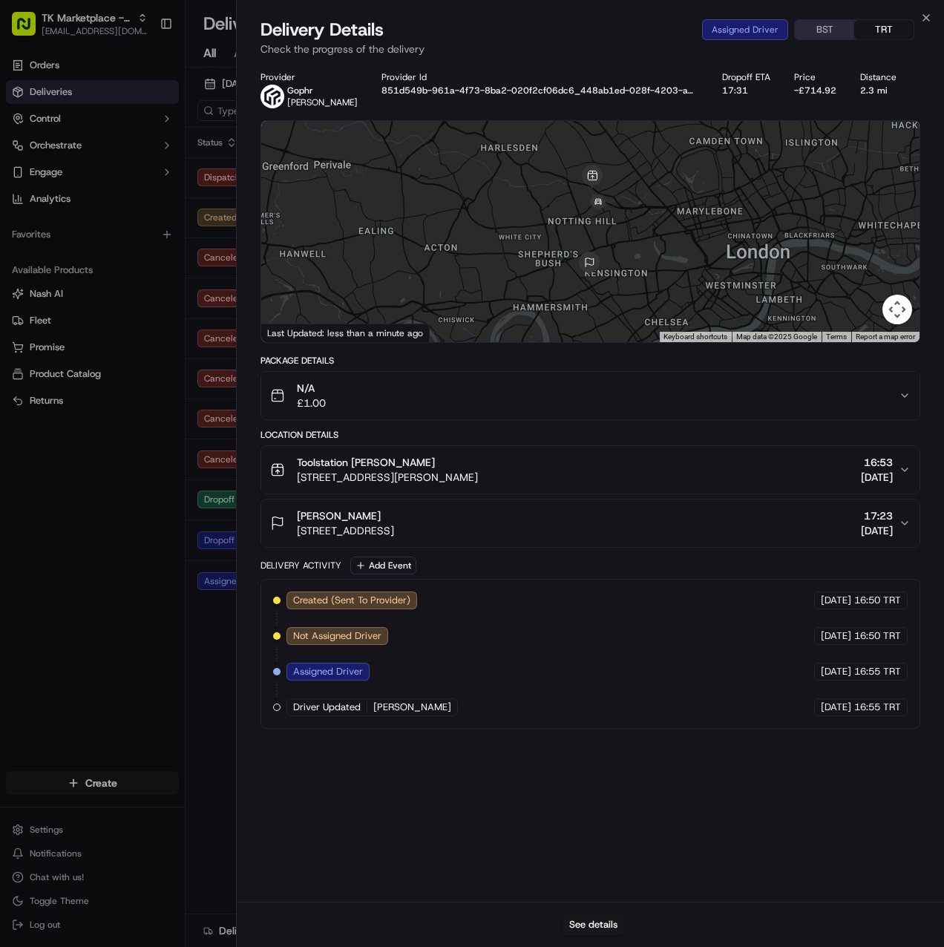
click at [919, 19] on div "Delivery Details Assigned Driver BST TRT" at bounding box center [590, 30] width 660 height 24
click at [922, 18] on icon "button" at bounding box center [926, 18] width 12 height 12
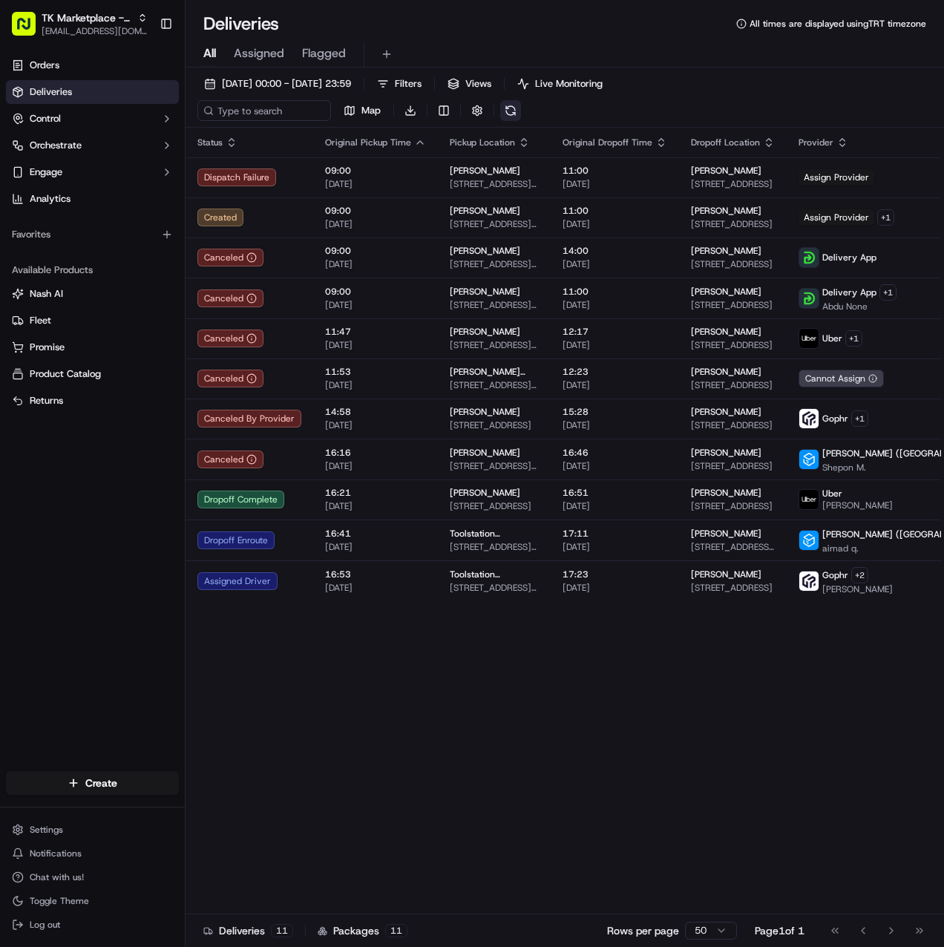
click at [509, 117] on button at bounding box center [510, 110] width 21 height 21
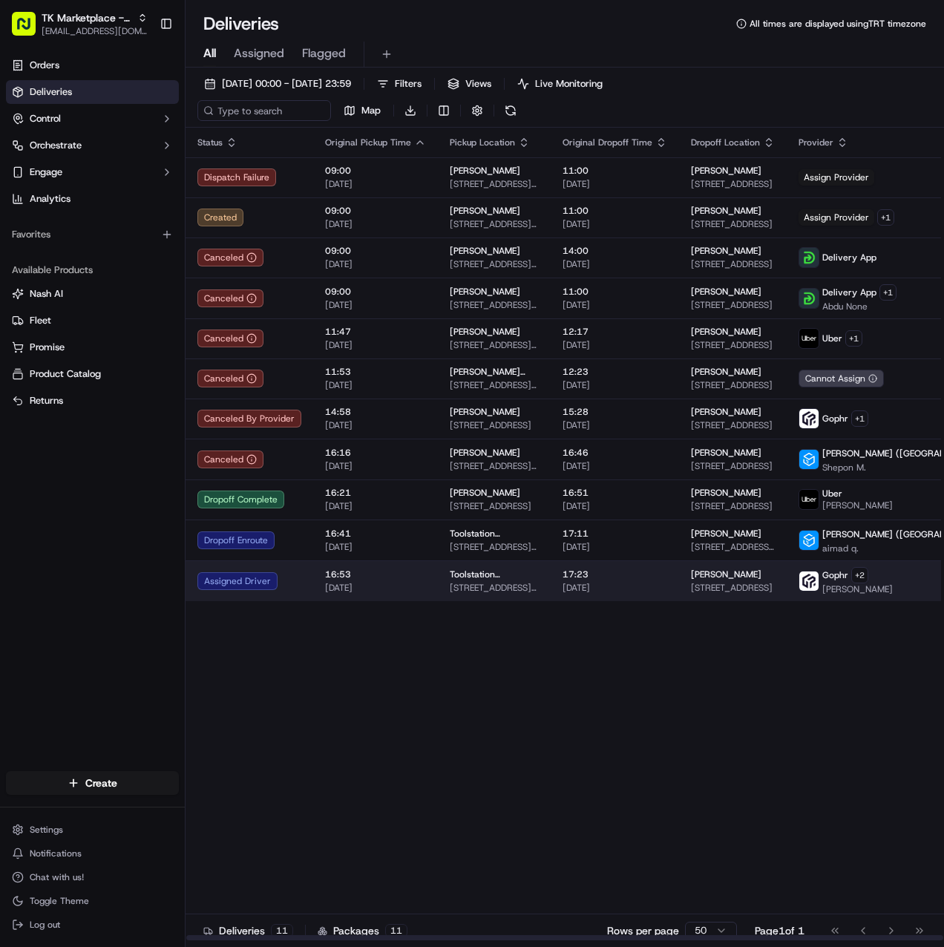
click at [413, 579] on span "16:53" at bounding box center [375, 574] width 101 height 12
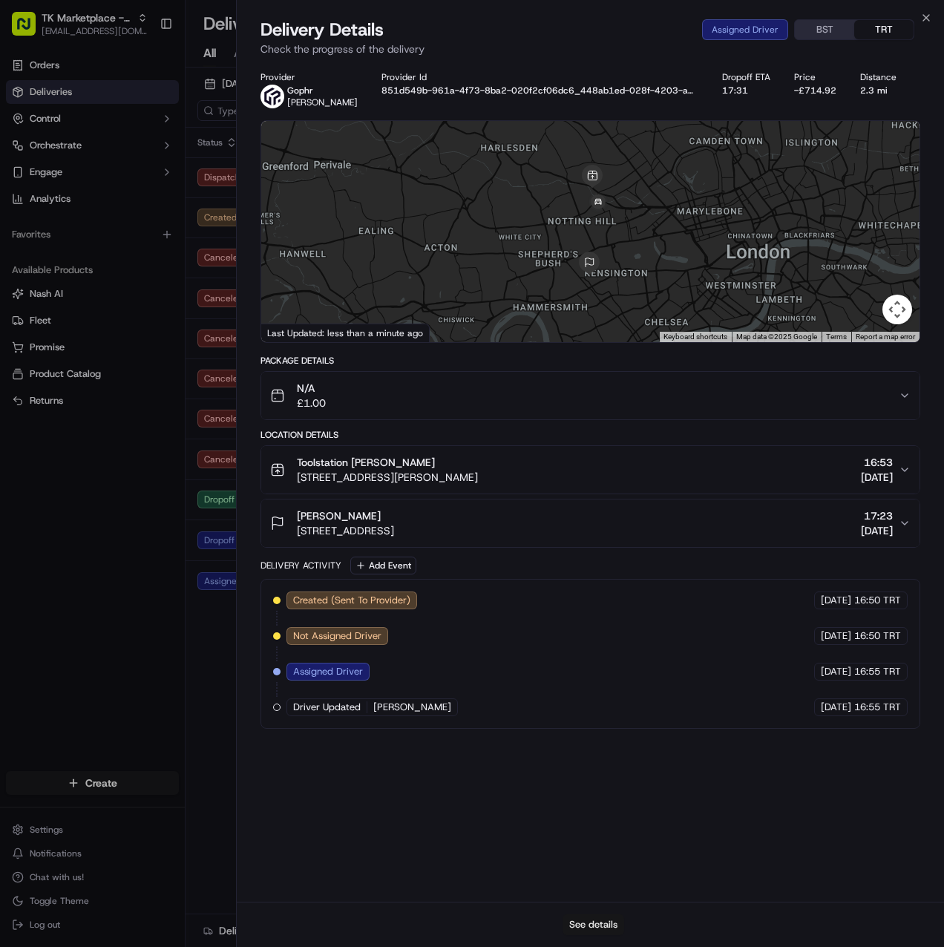
click at [583, 922] on button "See details" at bounding box center [594, 924] width 62 height 21
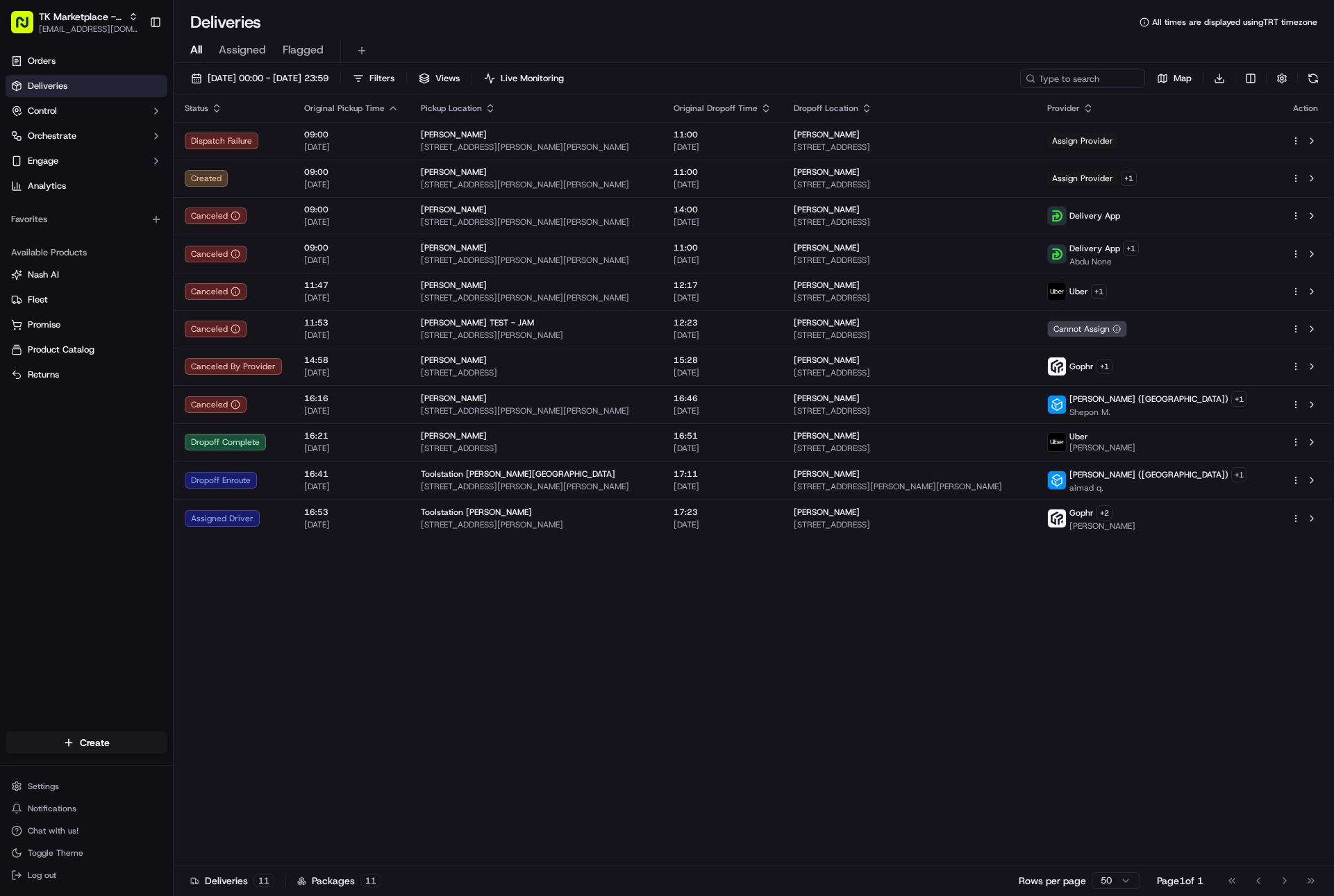
click at [755, 29] on div "Deliveries All times are displayed using TRT timezone" at bounding box center [754, 22] width 1160 height 22
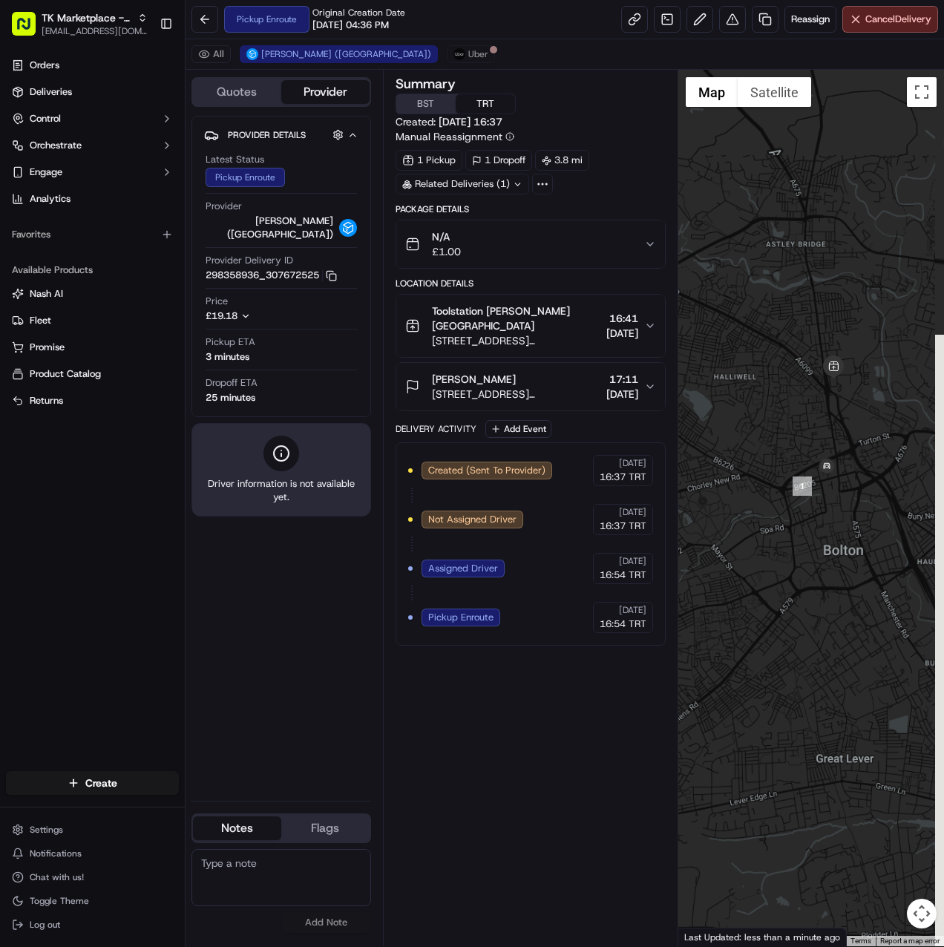
drag, startPoint x: 903, startPoint y: 518, endPoint x: 795, endPoint y: 625, distance: 152.2
click at [795, 625] on div at bounding box center [811, 508] width 266 height 876
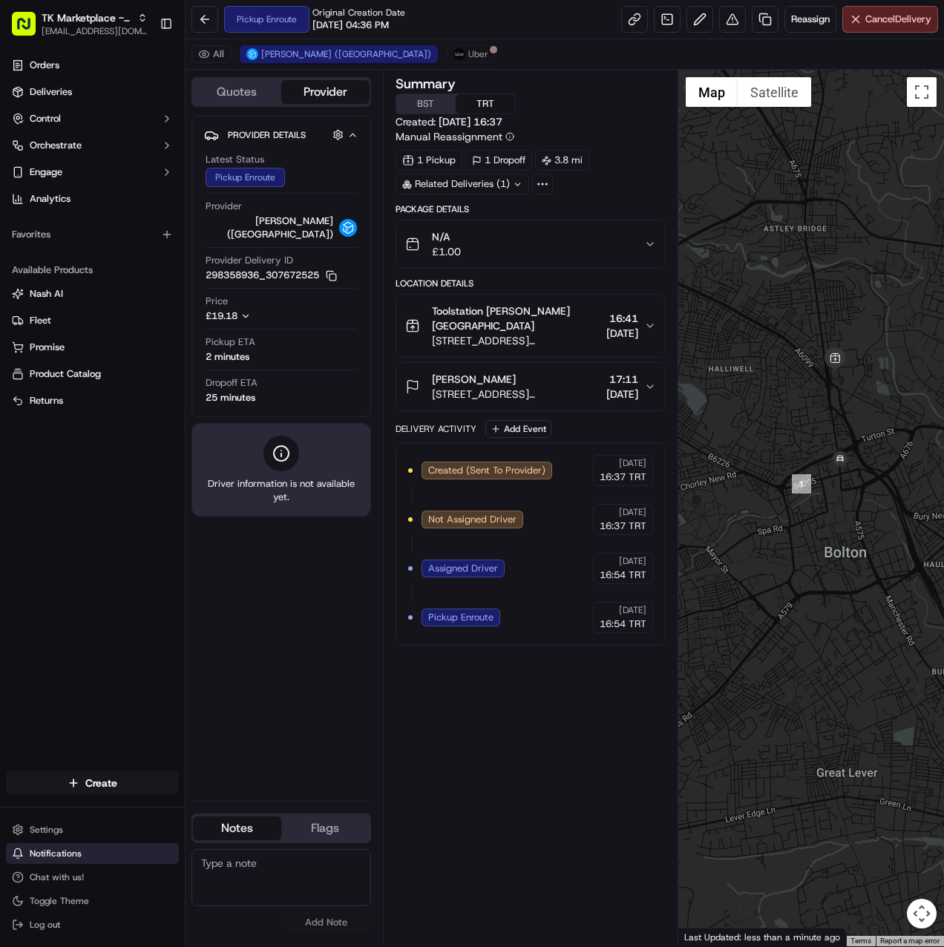
click at [64, 850] on span "Notifications" at bounding box center [56, 854] width 52 height 12
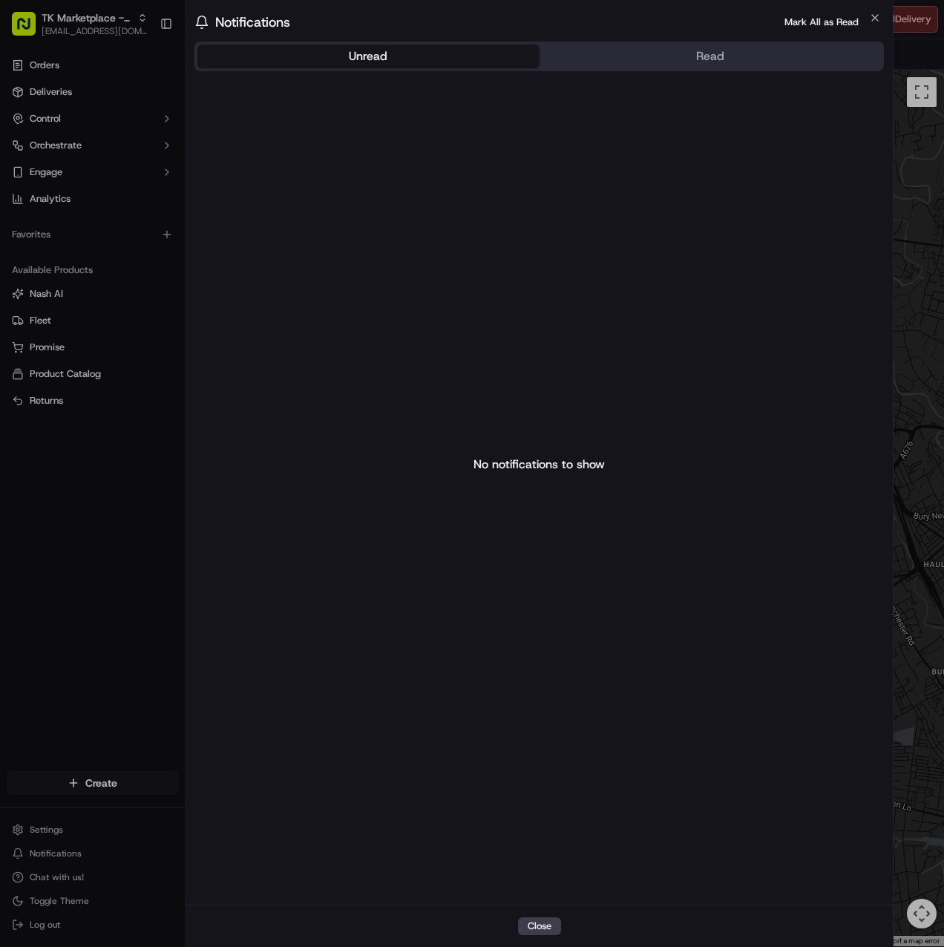
click at [645, 65] on button "Read" at bounding box center [711, 57] width 342 height 24
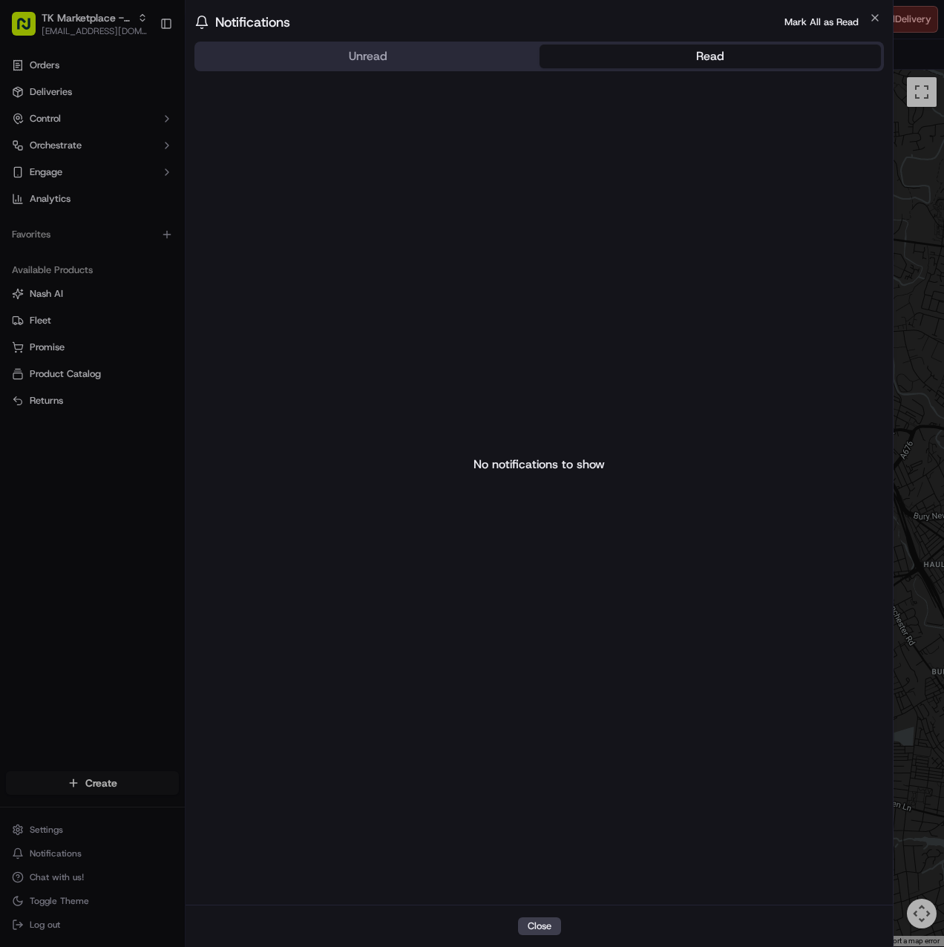
click at [440, 60] on button "Unread" at bounding box center [368, 57] width 342 height 24
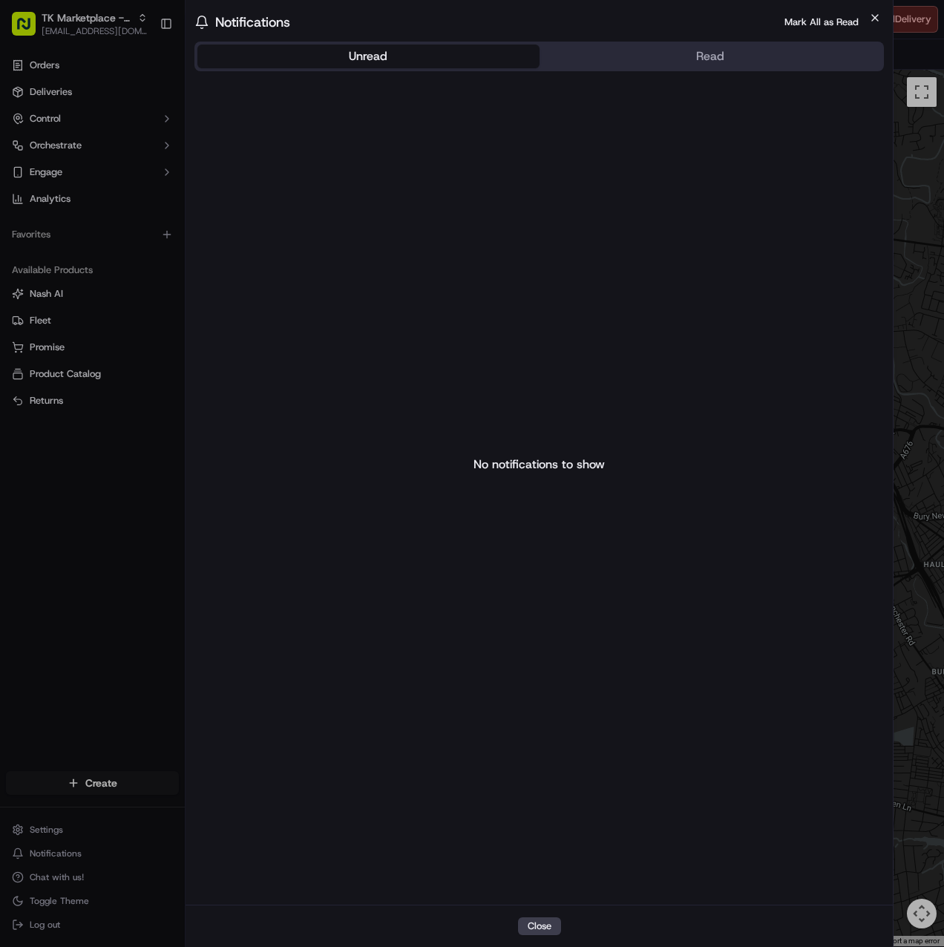
click at [871, 18] on icon "button" at bounding box center [875, 18] width 12 height 12
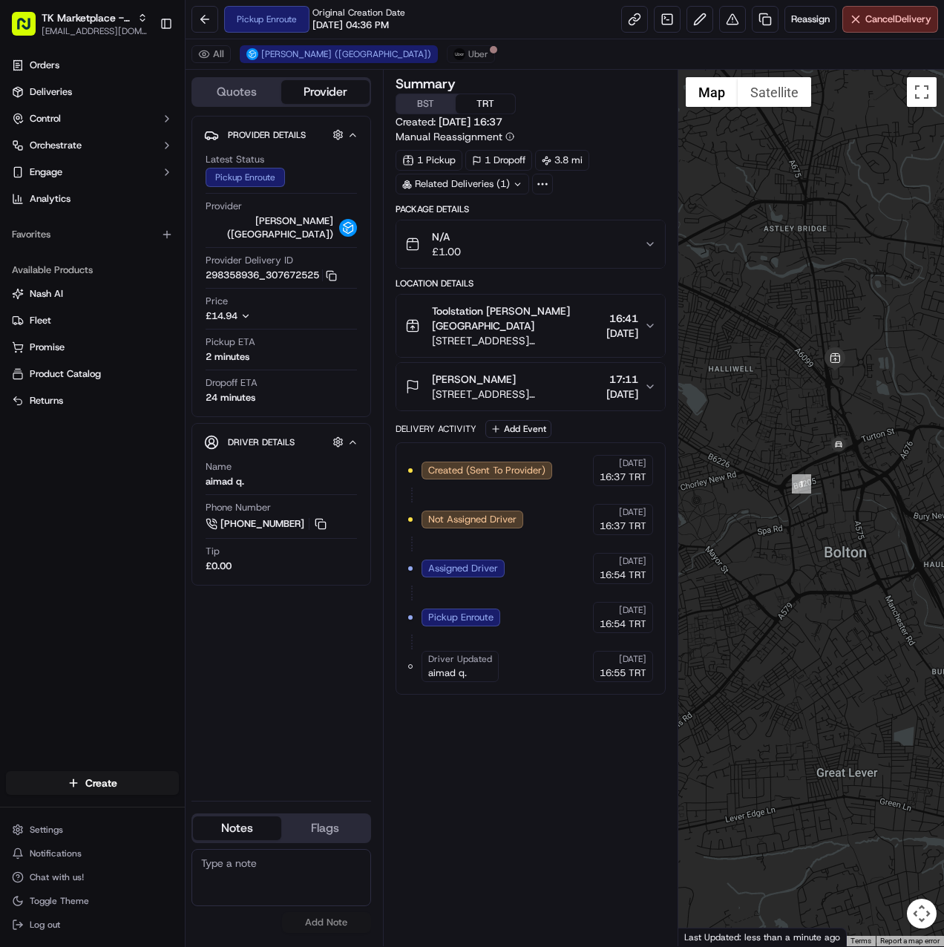
click at [509, 735] on div "Summary BST TRT Created: 19/09/2025 16:37 Manual Reassignment 1 Pickup 1 Dropof…" at bounding box center [531, 508] width 271 height 862
click at [461, 671] on span "aimad q." at bounding box center [447, 672] width 39 height 13
click at [478, 715] on div "Summary BST TRT Created: 19/09/2025 16:37 Manual Reassignment 1 Pickup 1 Dropof…" at bounding box center [531, 508] width 271 height 862
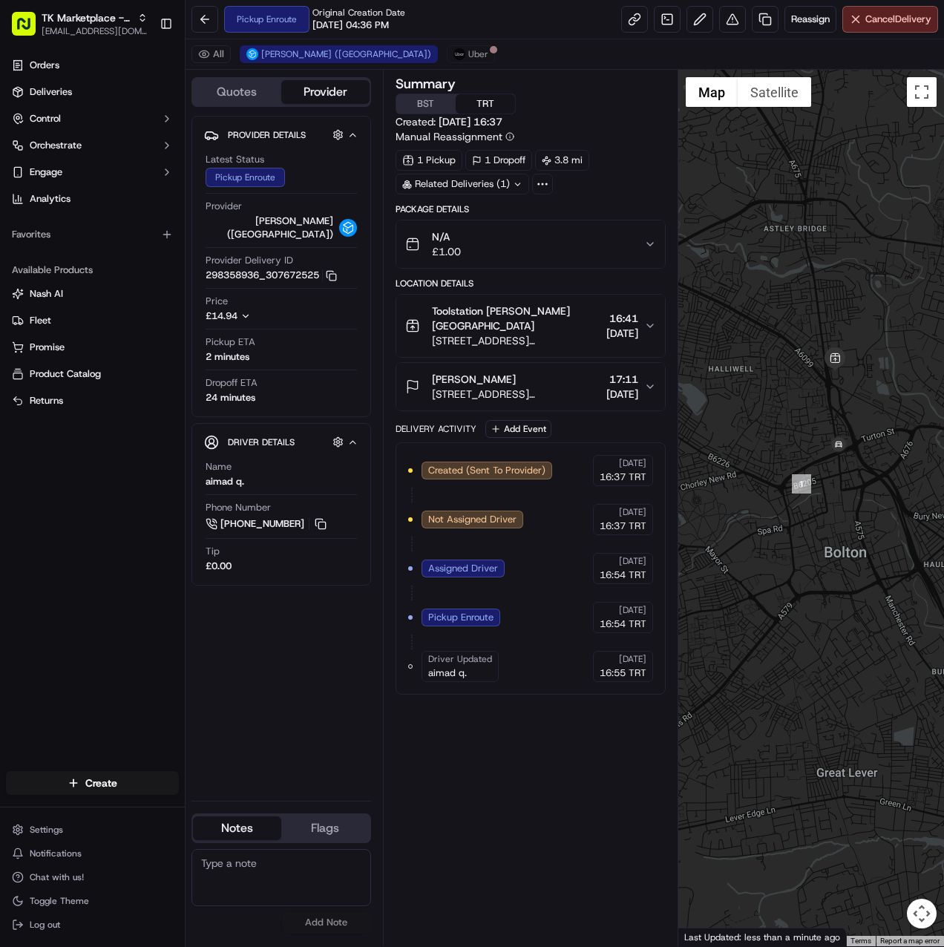
click at [445, 669] on span "aimad q." at bounding box center [447, 672] width 39 height 13
click at [486, 655] on span "Driver Updated" at bounding box center [460, 659] width 64 height 12
click at [497, 767] on div "Summary BST TRT Created: 19/09/2025 16:37 Manual Reassignment 1 Pickup 1 Dropof…" at bounding box center [531, 508] width 271 height 862
